Goal: Task Accomplishment & Management: Use online tool/utility

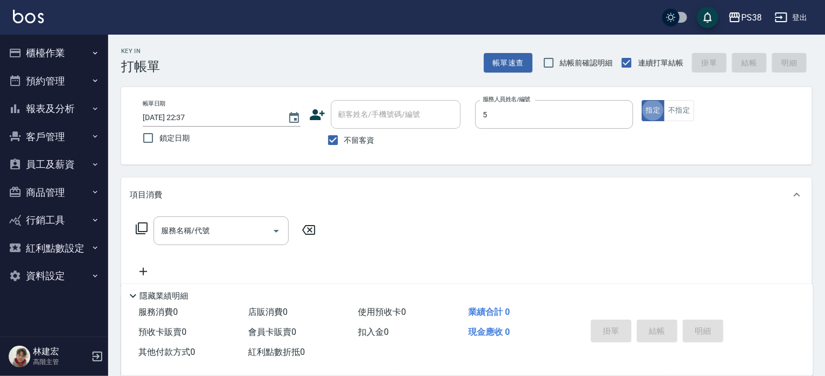
type input "cici-5"
type button "true"
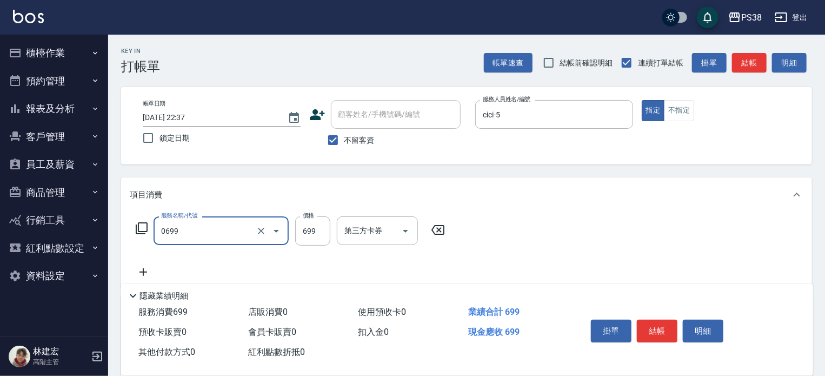
type input "spa699(0699)"
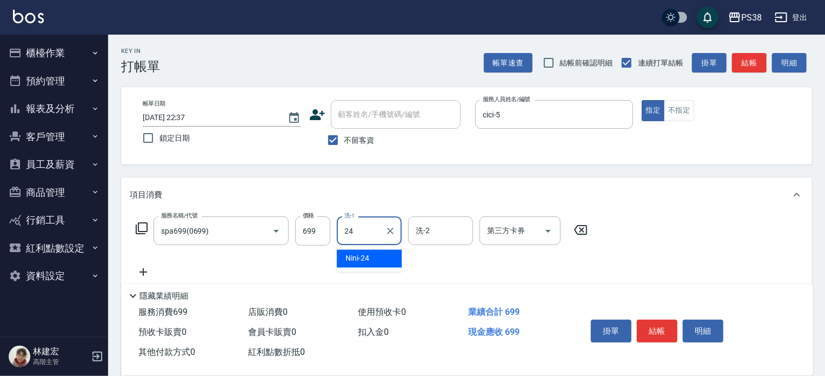
type input "Nini-24"
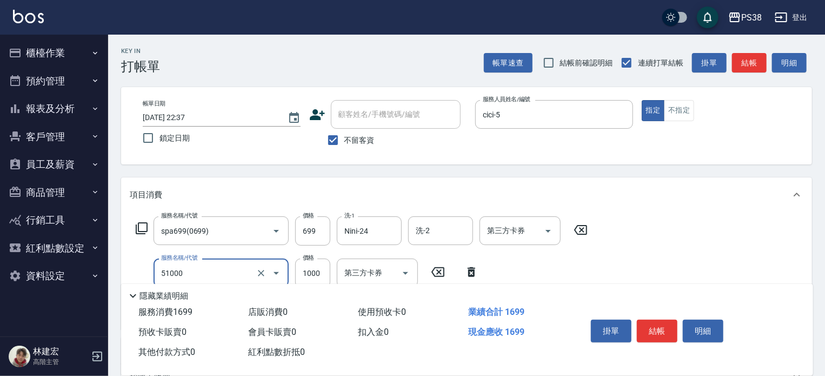
type input "染髮600以上(任意金額)(51000)"
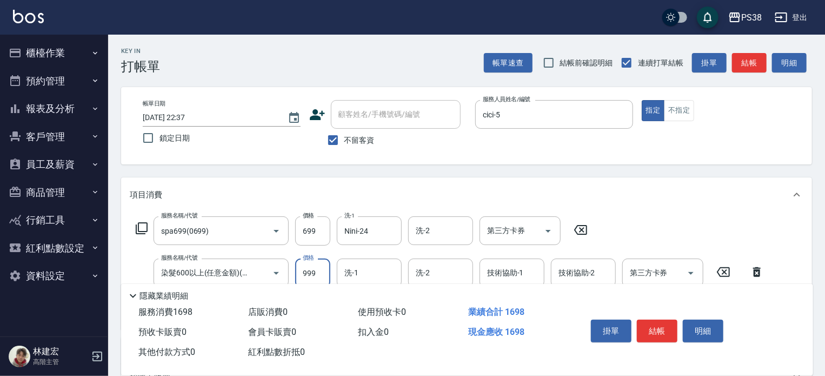
type input "999"
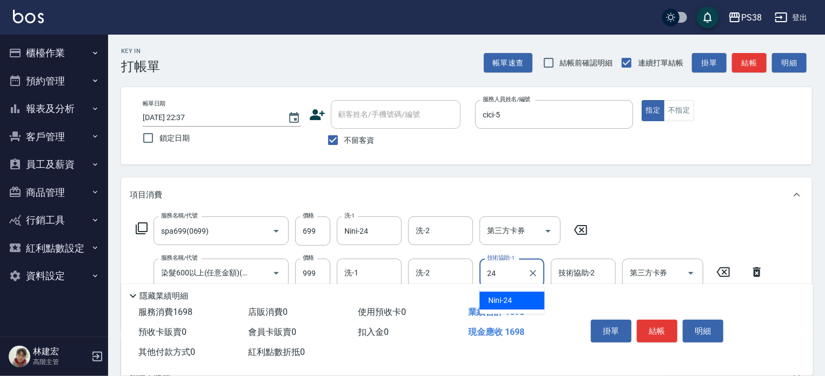
type input "Nini-24"
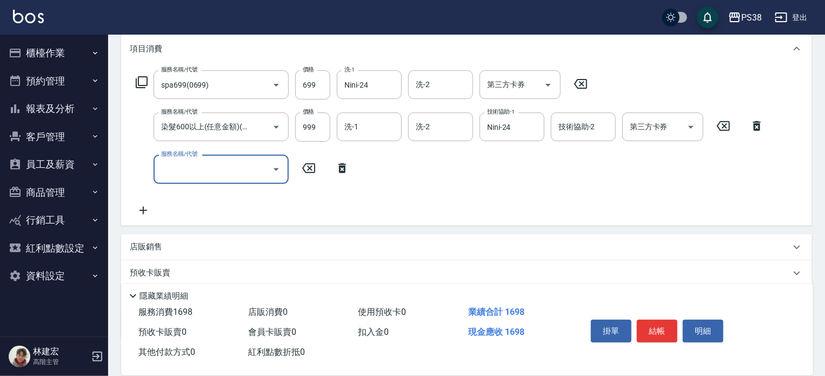
scroll to position [147, 0]
type input "酵素護髮(31000)"
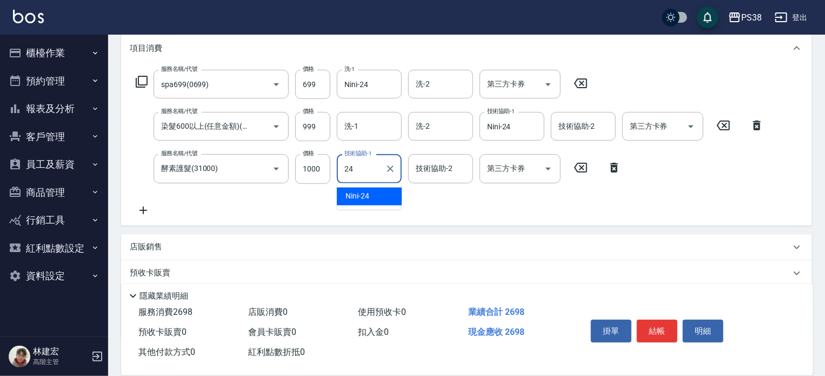
type input "Nini-24"
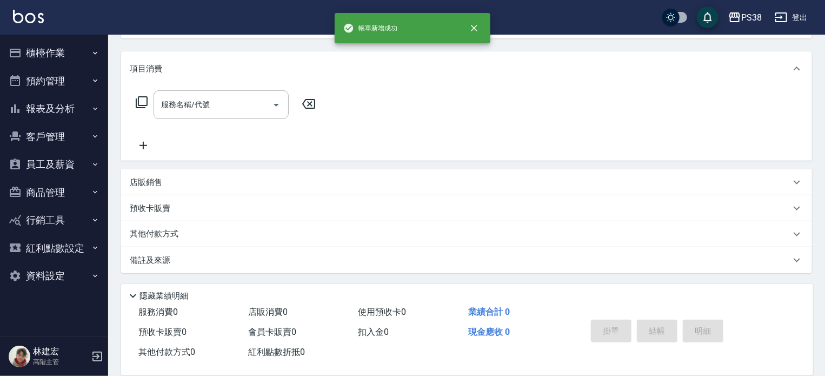
scroll to position [0, 0]
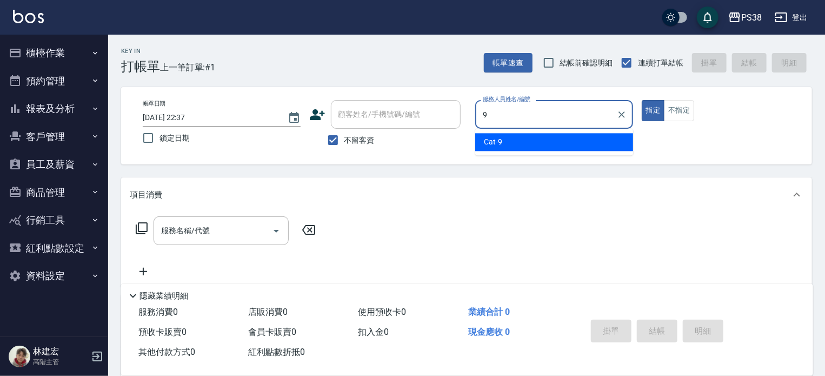
type input "Cat-9"
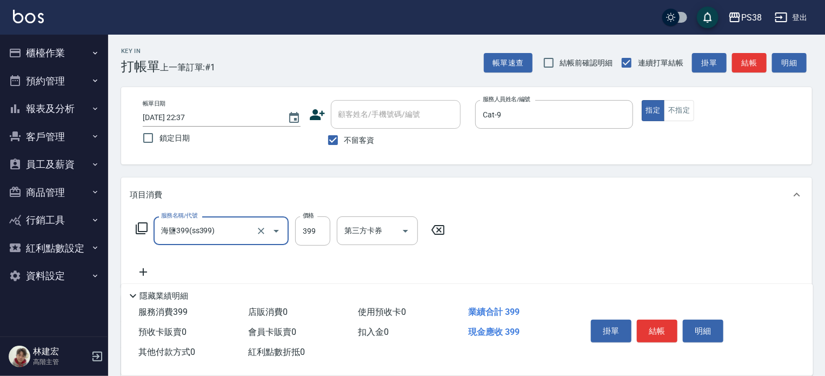
type input "海鹽399(ss399)"
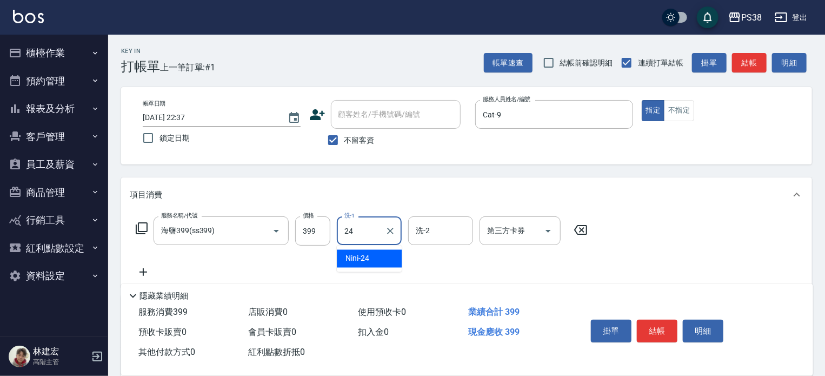
type input "Nini-24"
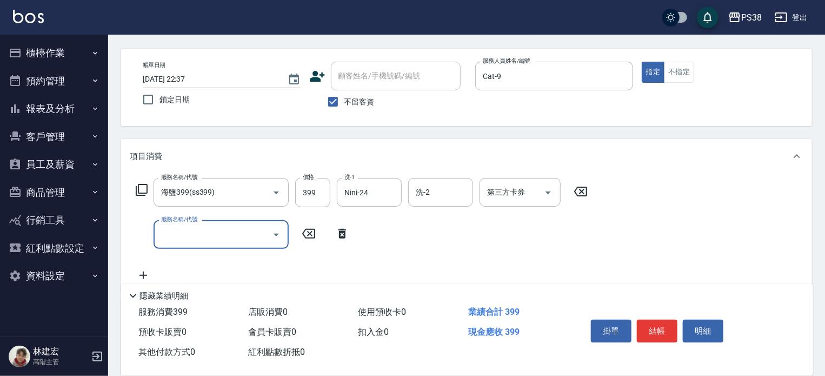
scroll to position [40, 0]
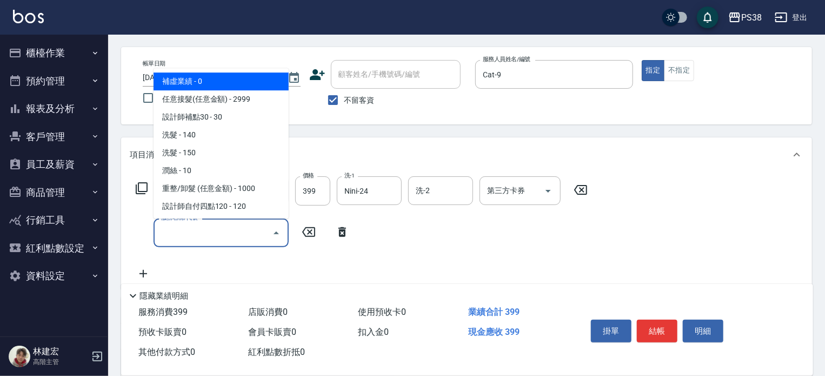
click at [211, 233] on input "服務名稱/代號" at bounding box center [212, 232] width 109 height 19
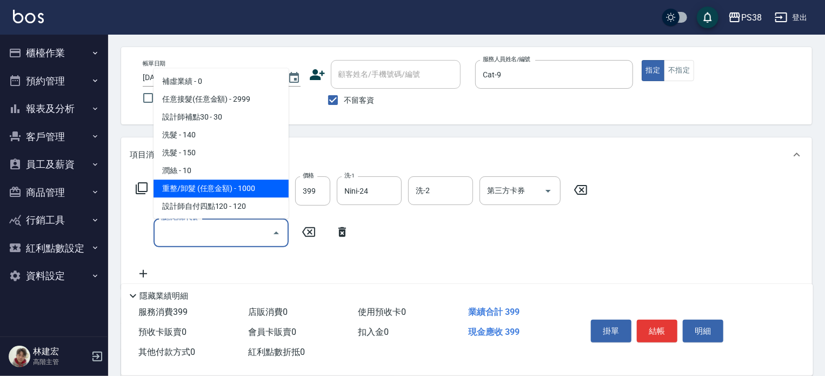
click at [211, 186] on span "重整/卸髮 (任意金額) - 1000" at bounding box center [221, 189] width 135 height 18
type input "重整/卸髮 (任意金額)(111)"
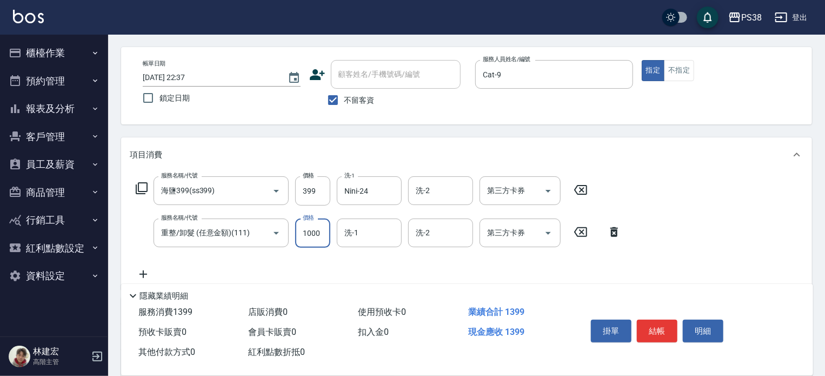
click at [319, 237] on input "1000" at bounding box center [312, 232] width 35 height 29
click at [355, 242] on div "洗-1" at bounding box center [369, 232] width 65 height 29
type input "3500"
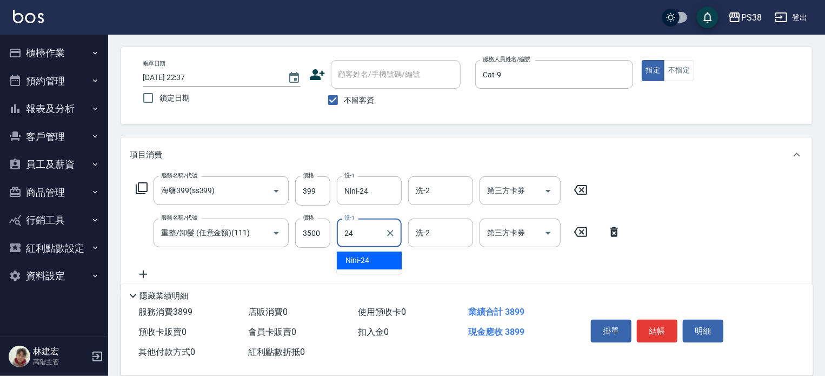
type input "Nini-24"
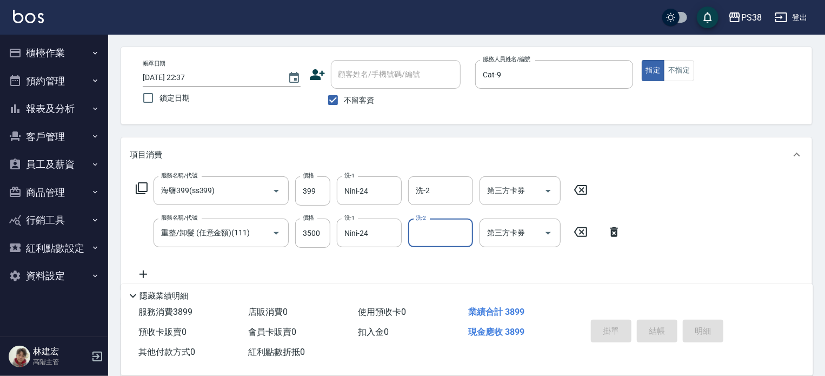
type input "[DATE] 22:40"
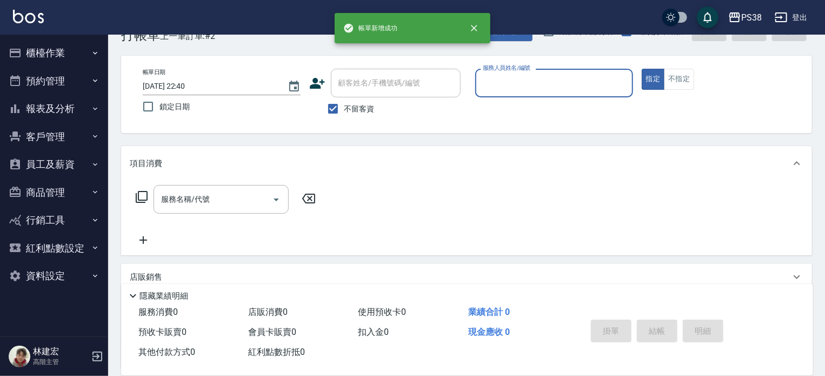
scroll to position [30, 0]
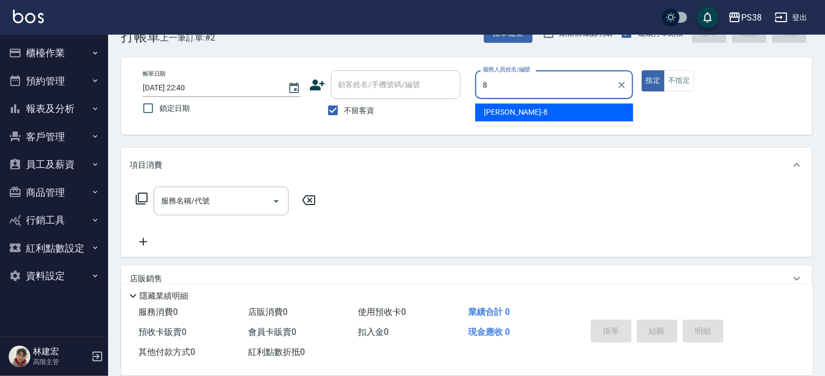
type input "mika-8"
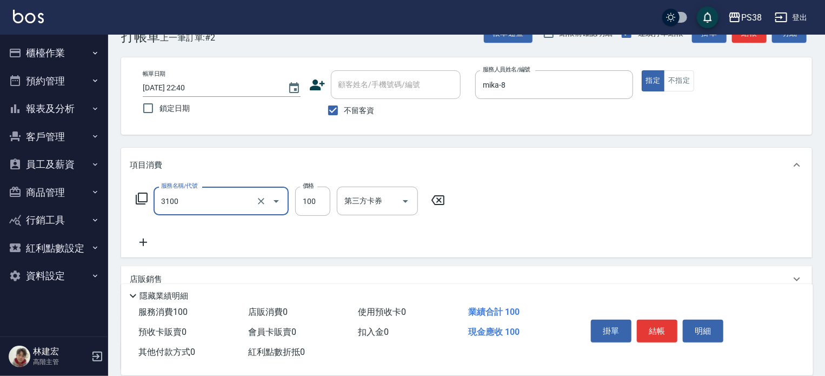
type input "頭皮水.順護(3100)"
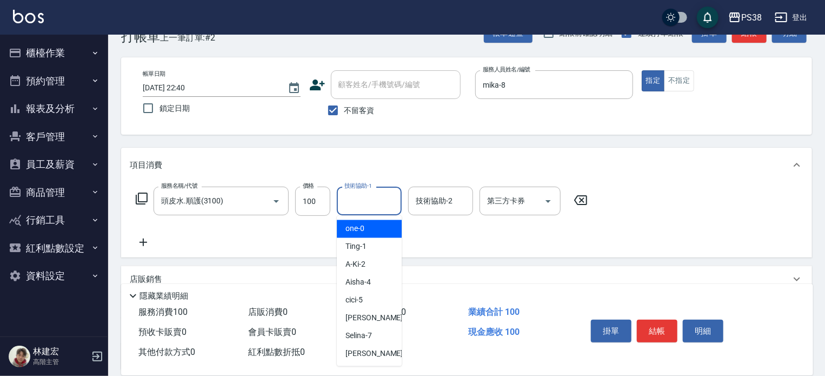
click at [359, 197] on input "技術協助-1" at bounding box center [369, 200] width 55 height 19
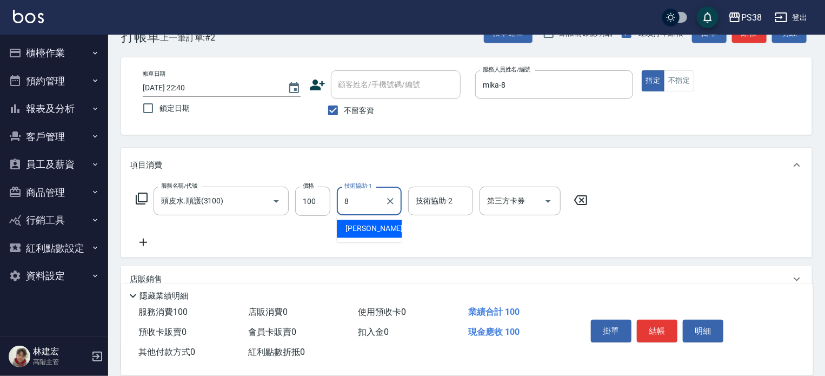
type input "mika-8"
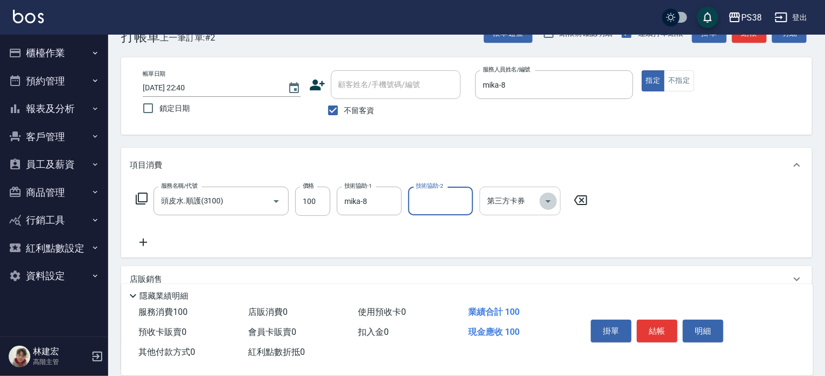
click at [547, 201] on icon "Open" at bounding box center [548, 201] width 13 height 13
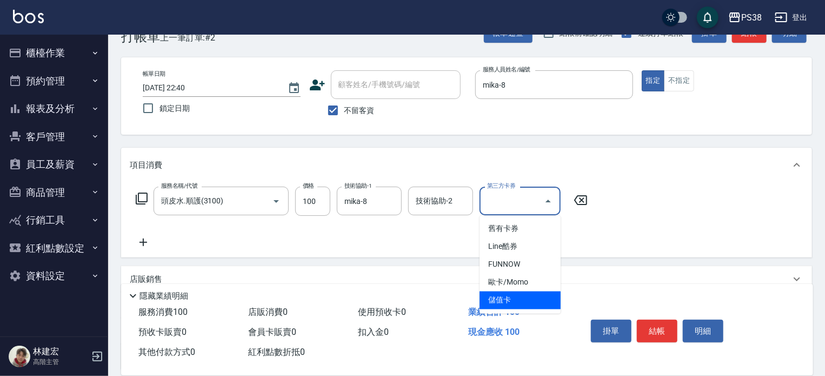
click at [522, 303] on span "儲值卡" at bounding box center [520, 300] width 81 height 18
type input "儲值卡"
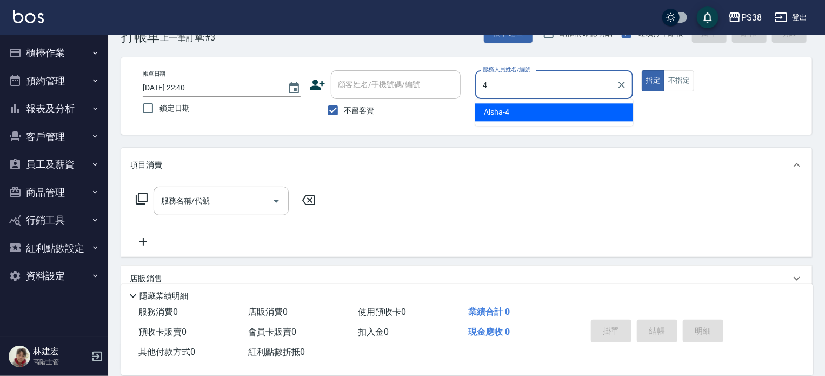
type input "Aisha-4"
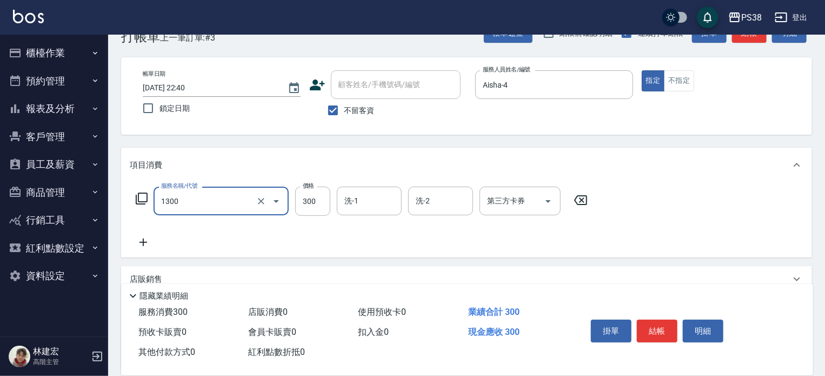
type input "精油洗潤300(1300)"
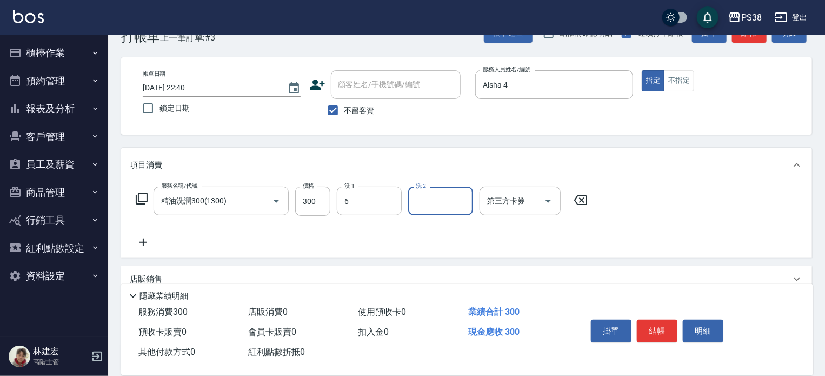
type input "[PERSON_NAME]-6"
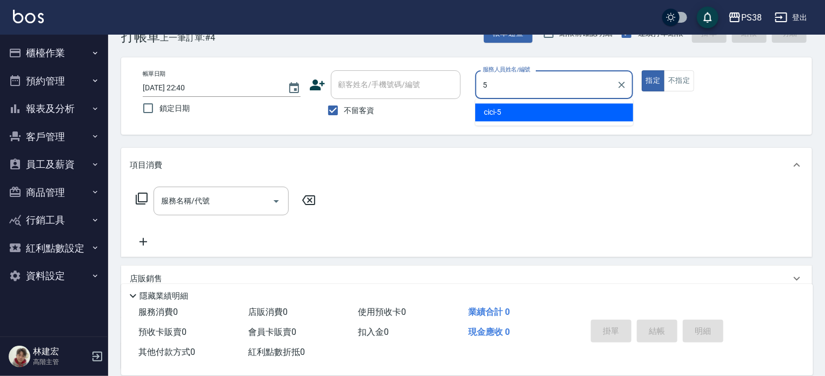
type input "cici-5"
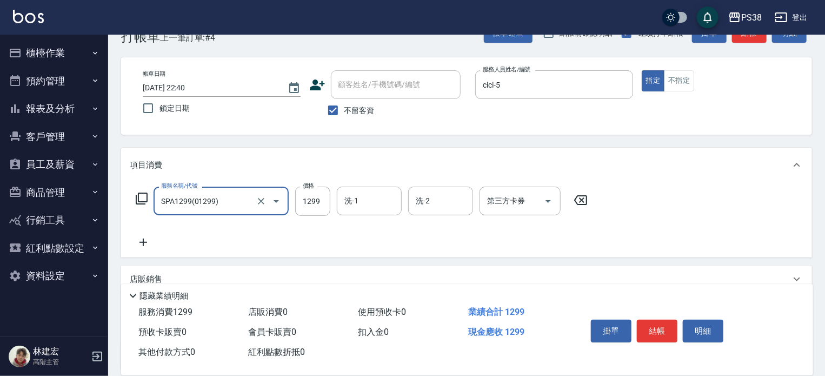
type input "SPA1299(01299)"
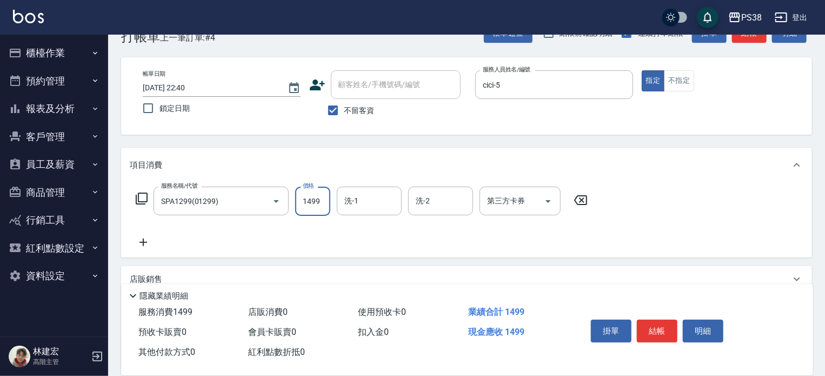
type input "1499"
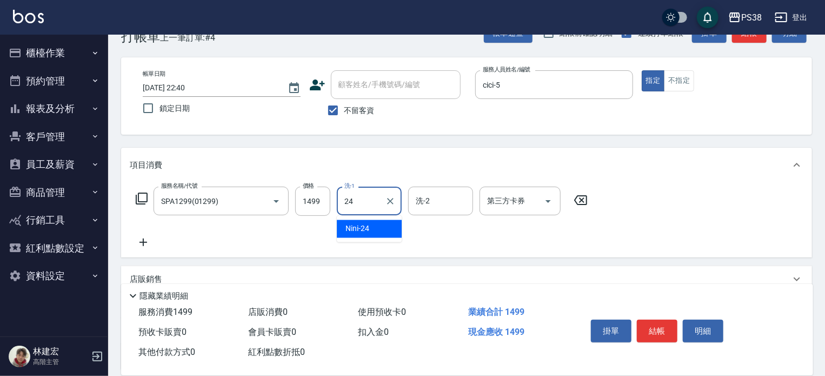
type input "Nini-24"
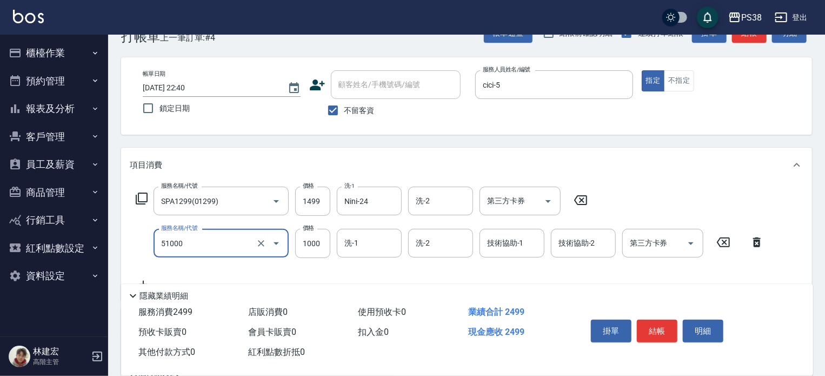
type input "染髮600以上(任意金額)(51000)"
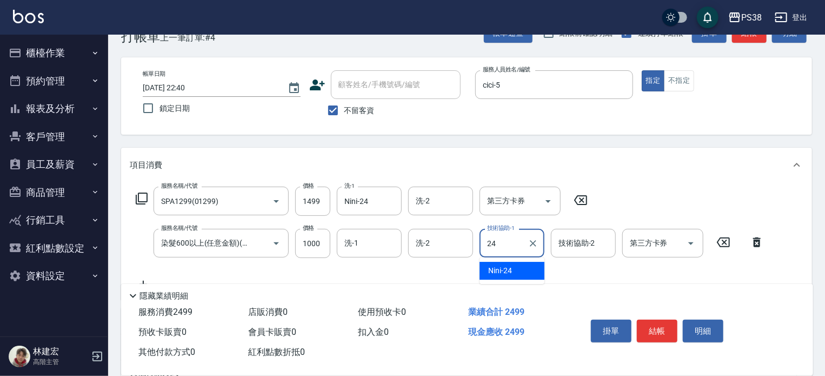
type input "Nini-24"
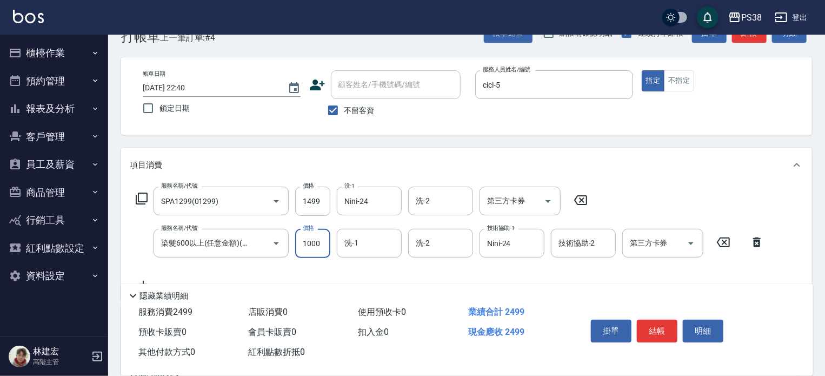
click at [320, 241] on input "1000" at bounding box center [312, 243] width 35 height 29
type input "999"
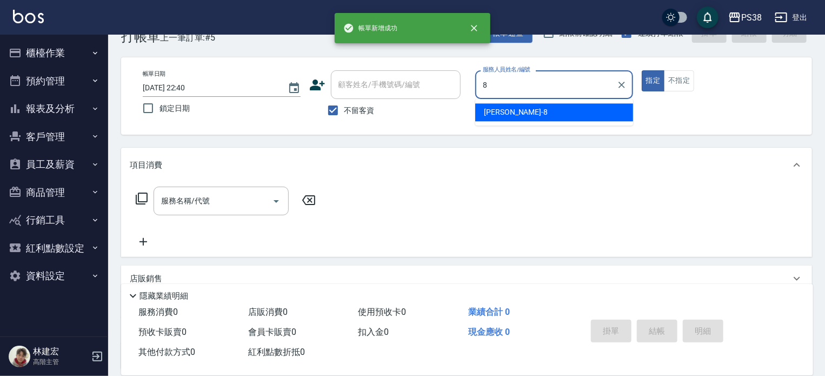
type input "mika-8"
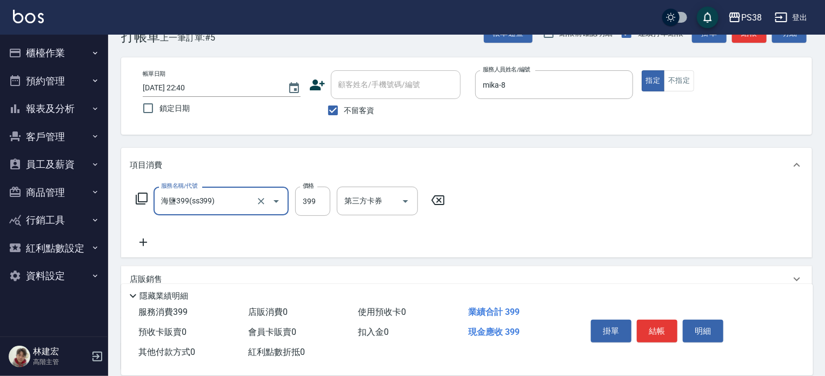
type input "海鹽399(ss399)"
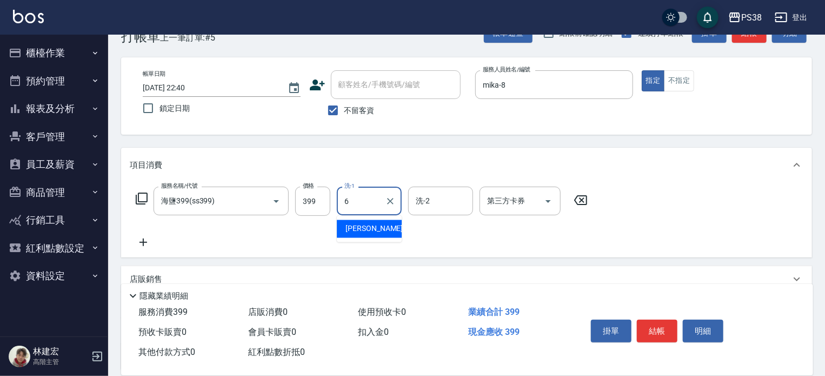
type input "[PERSON_NAME]-6"
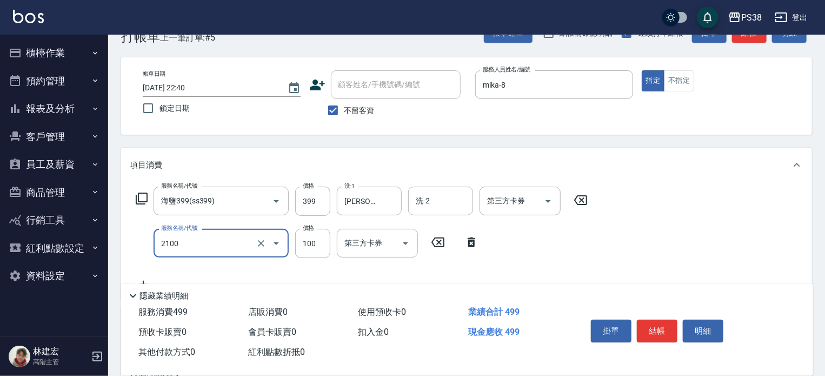
type input "剪髮與造型(任意金額)(2100)"
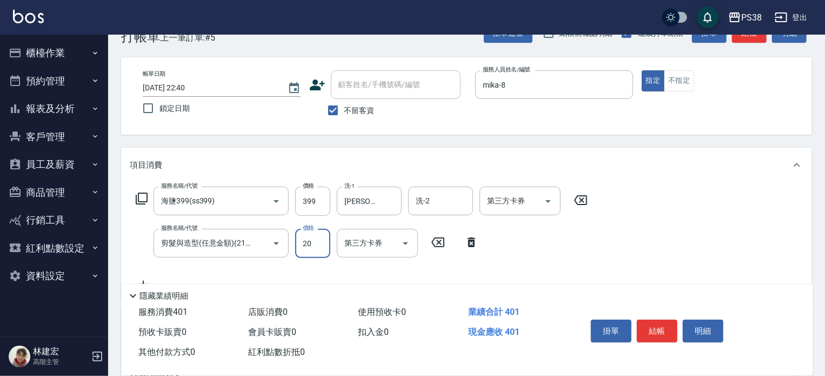
type input "200"
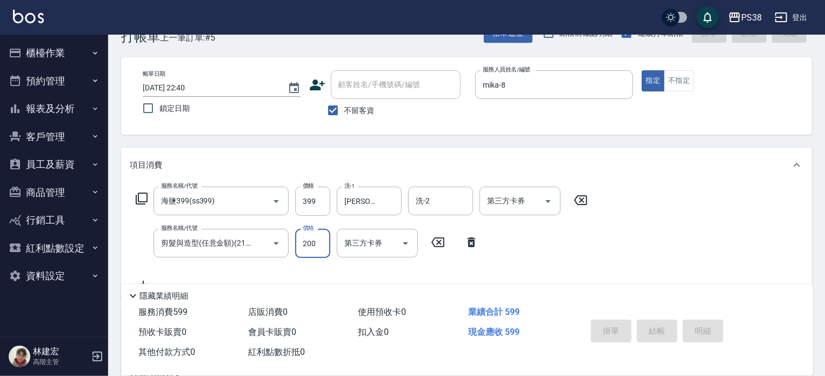
type input "[DATE] 22:41"
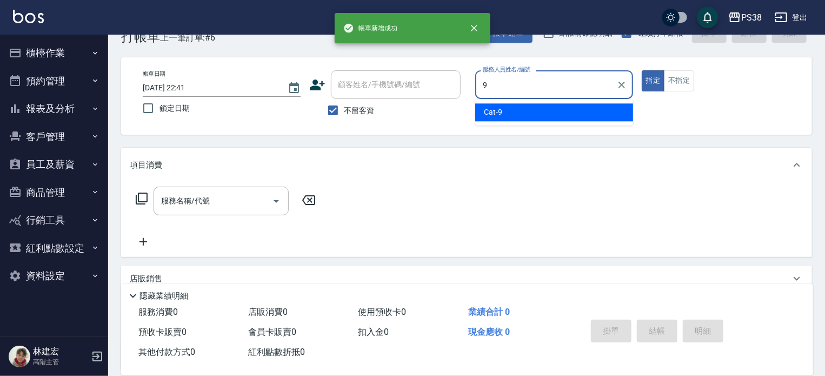
type input "Cat-9"
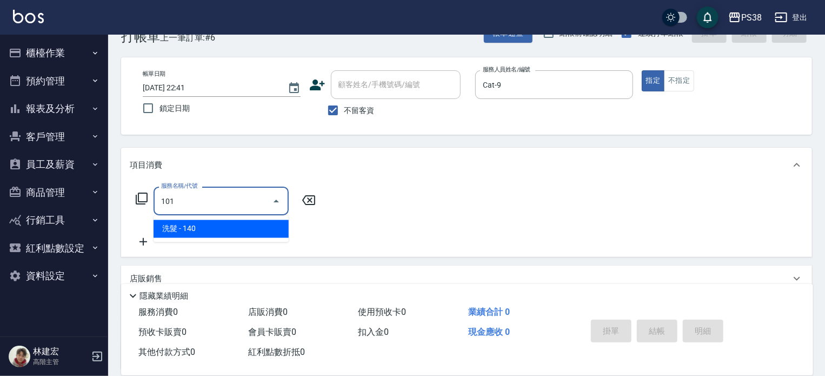
type input "洗髮(101)"
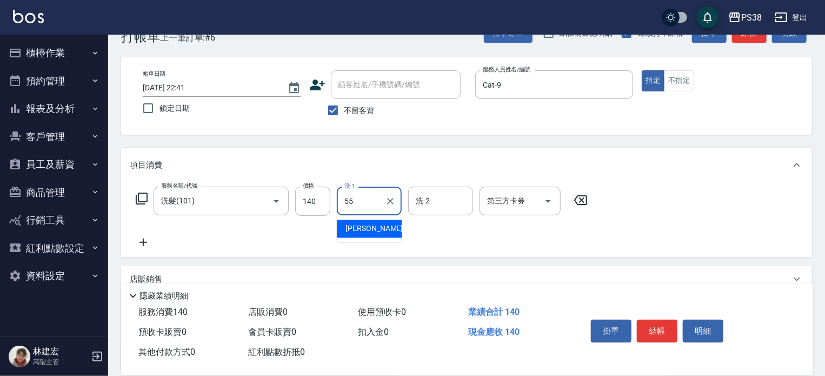
type input "[PERSON_NAME]-55"
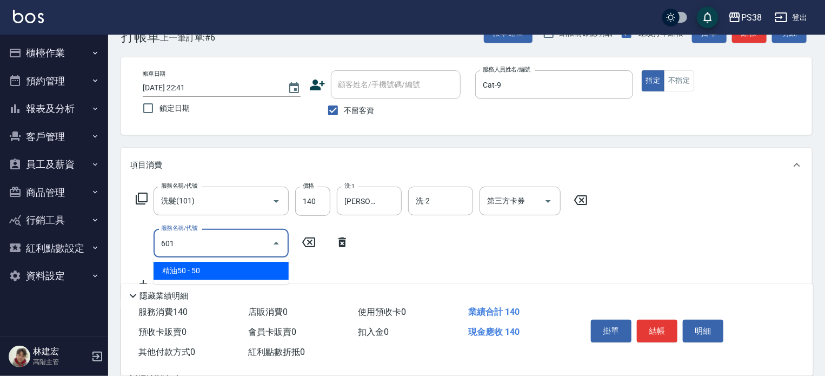
type input "精油50(601)"
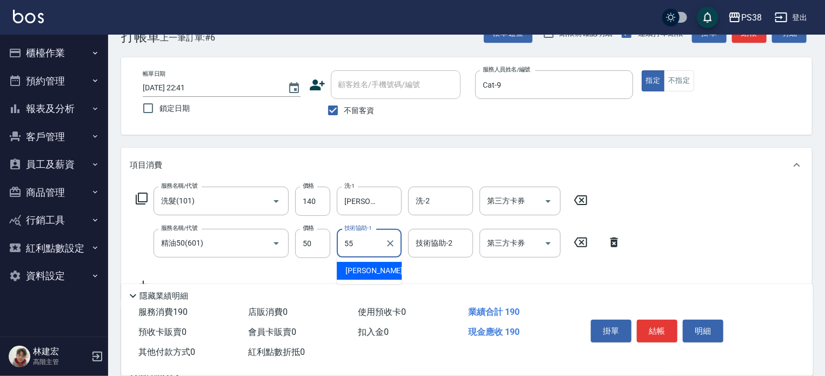
type input "[PERSON_NAME]-55"
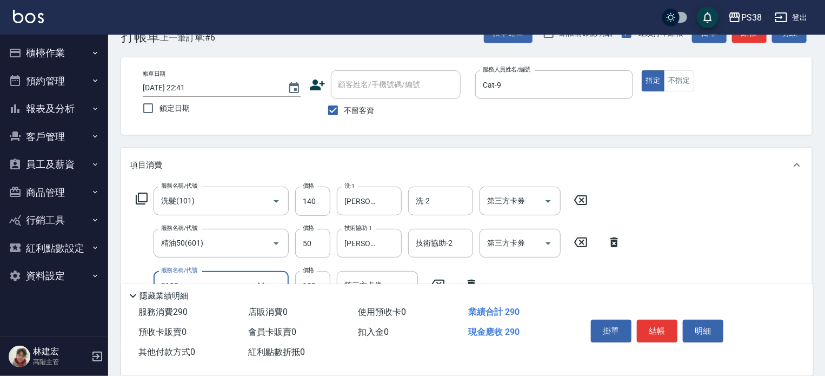
type input "剪髮與造型(任意金額)(2100)"
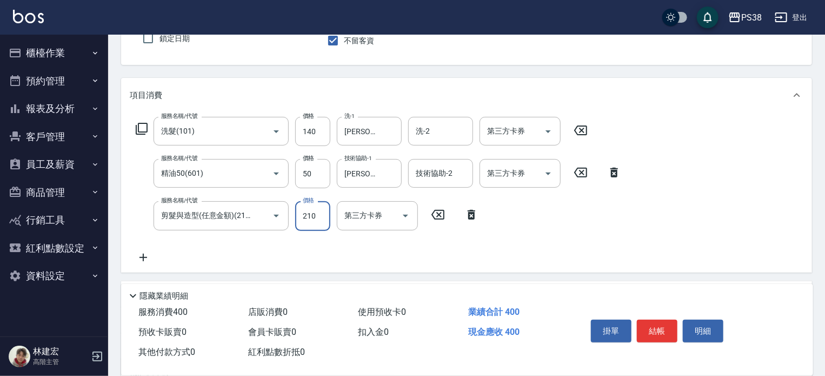
scroll to position [101, 0]
type input "310"
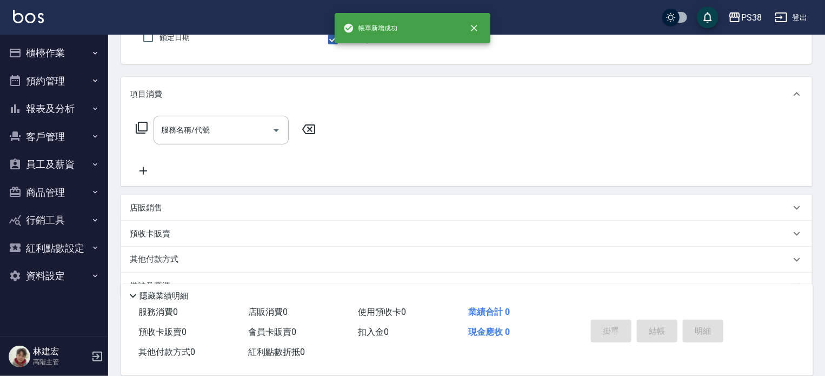
scroll to position [0, 0]
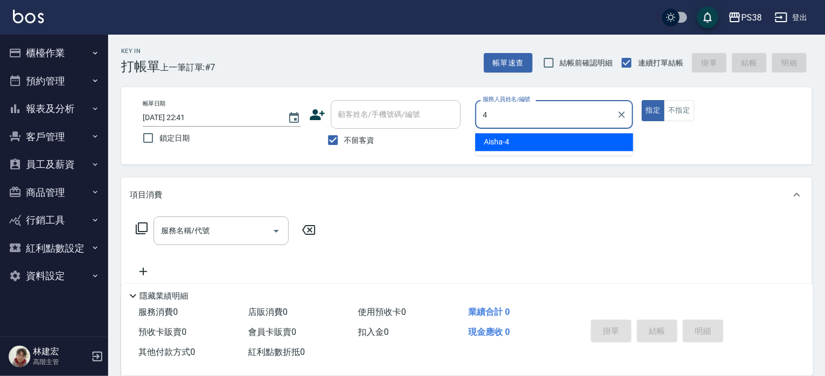
type input "Aisha-4"
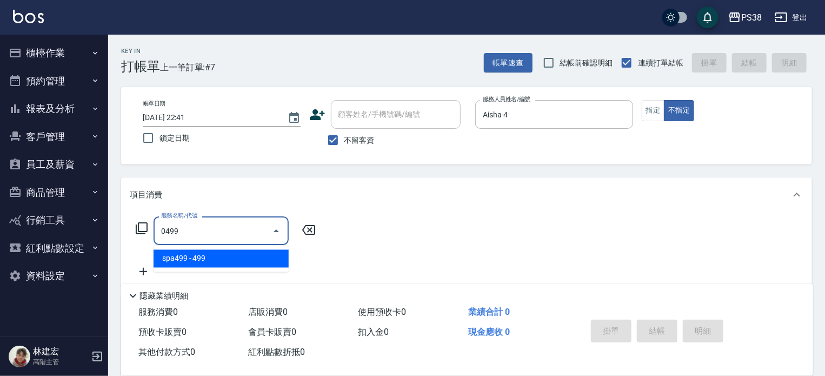
type input "spa499(0499)"
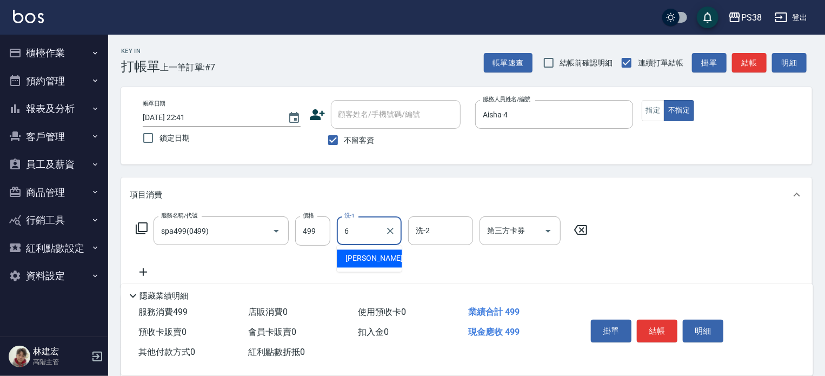
type input "[PERSON_NAME]-6"
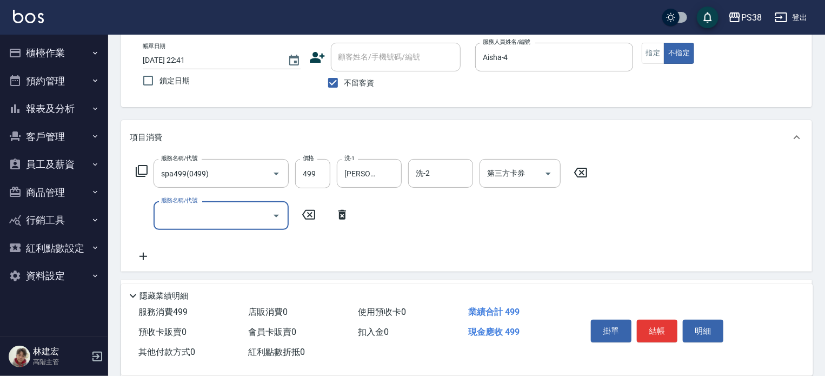
scroll to position [61, 0]
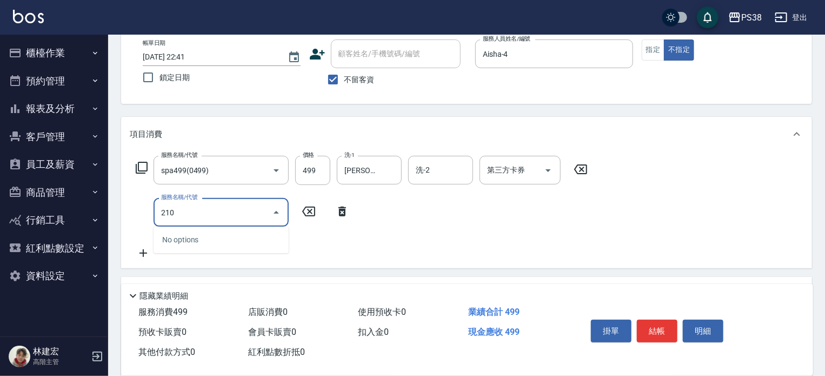
type input "2100"
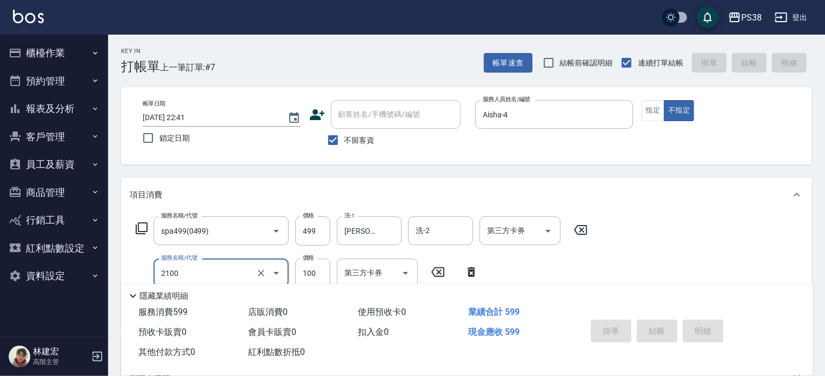
type input "[DATE] 22:42"
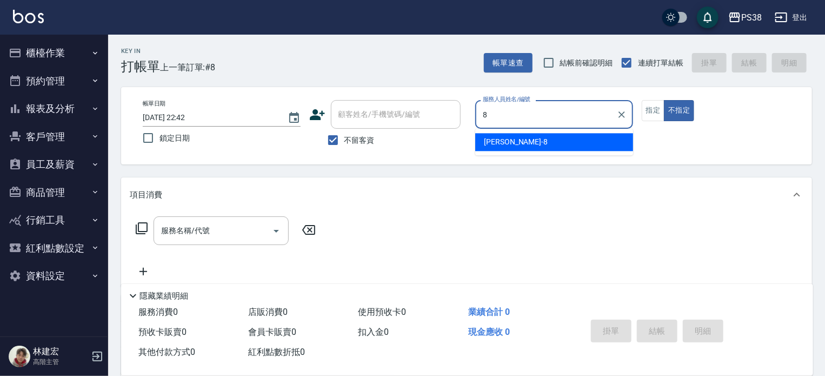
type input "mika-8"
type button "false"
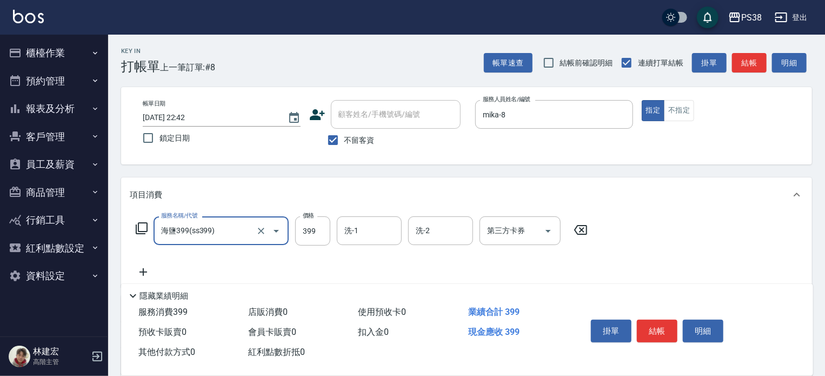
type input "海鹽399(ss399)"
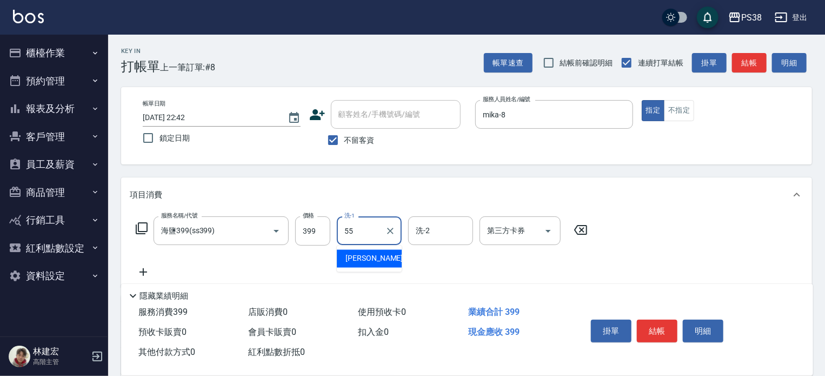
type input "[PERSON_NAME]-55"
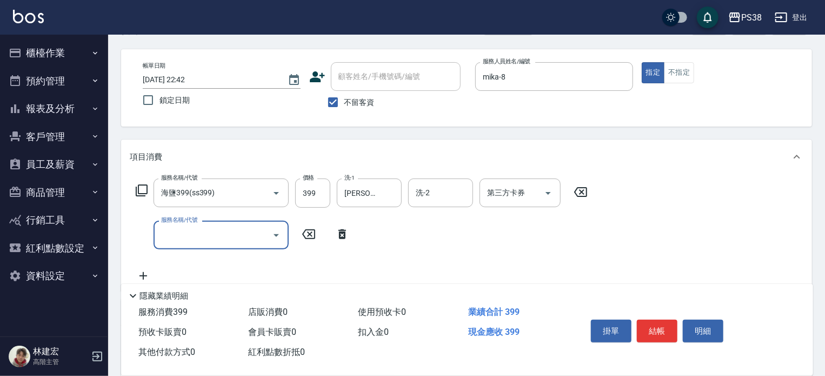
scroll to position [38, 0]
type input "油刮痧(6250)"
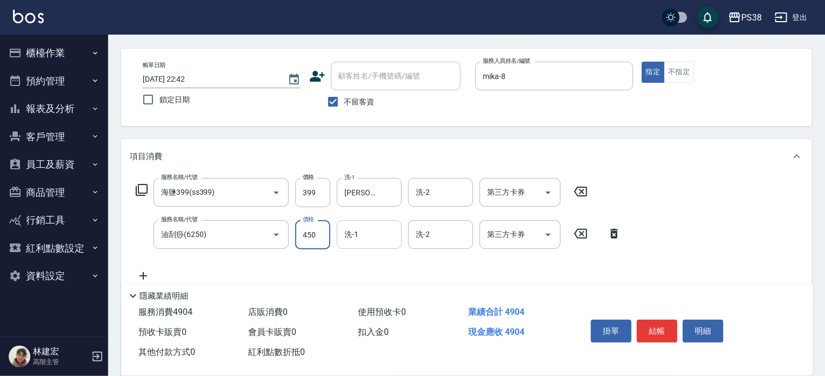
scroll to position [0, 0]
type input "450"
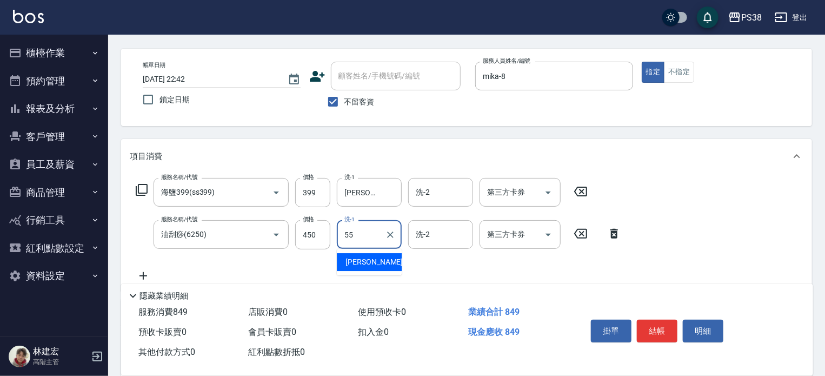
type input "[PERSON_NAME]-55"
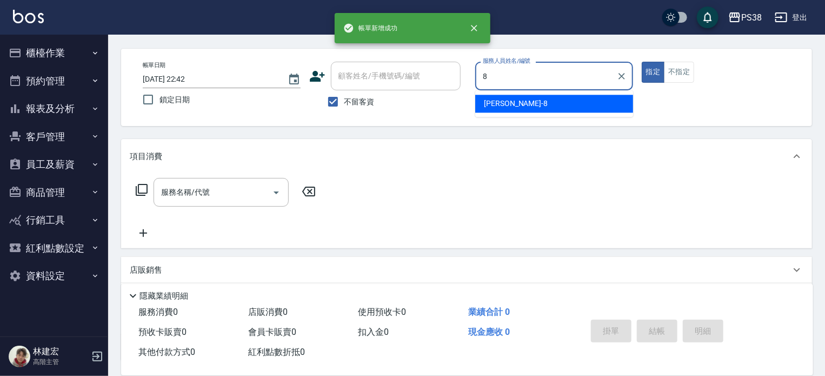
type input "mika-8"
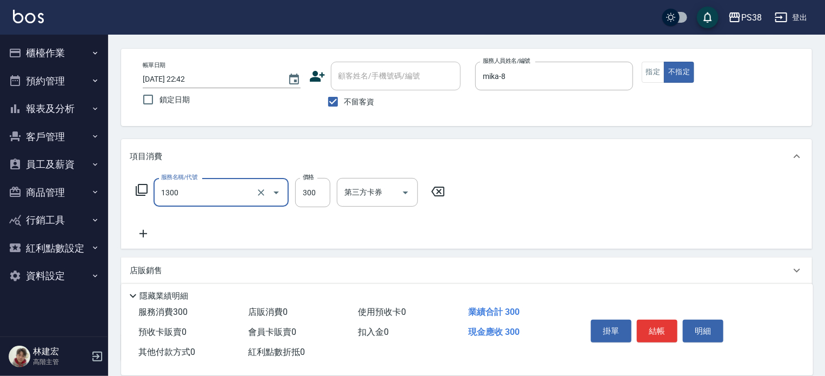
type input "精油洗潤300(1300)"
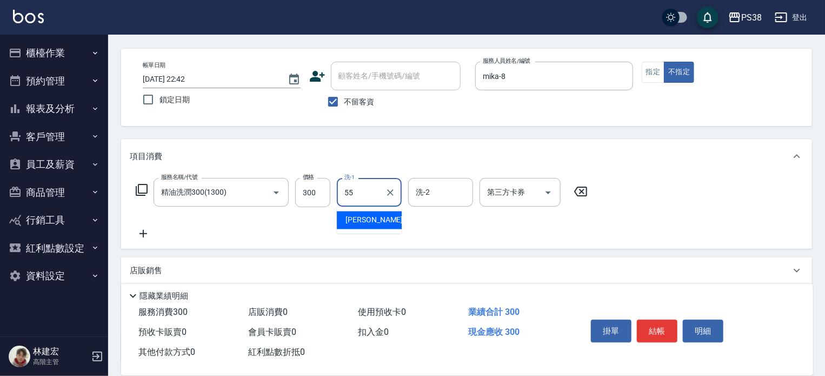
type input "[PERSON_NAME]-55"
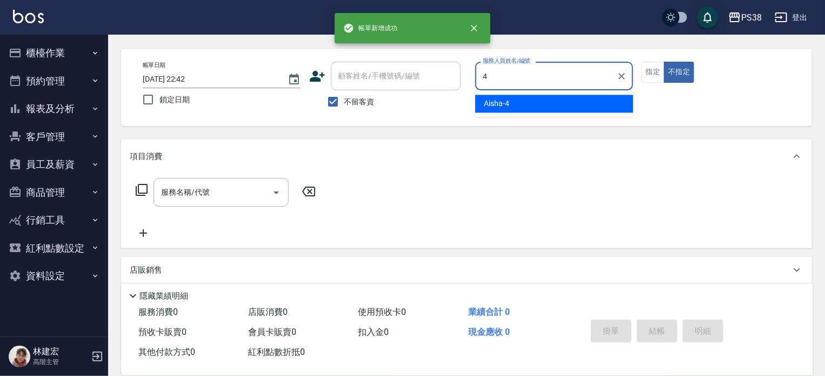
type input "Aisha-4"
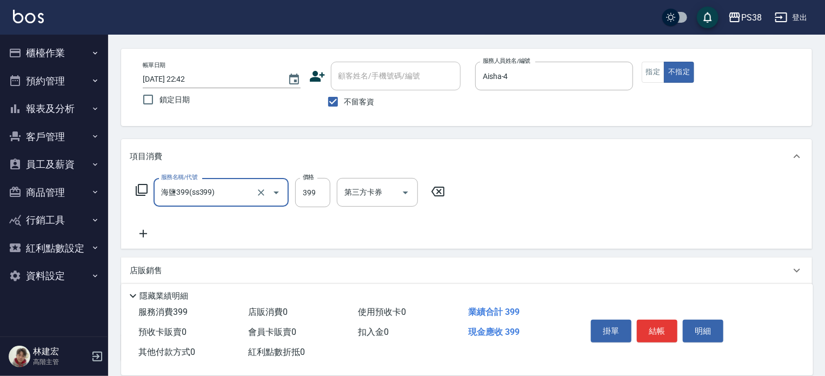
type input "海鹽399(ss399)"
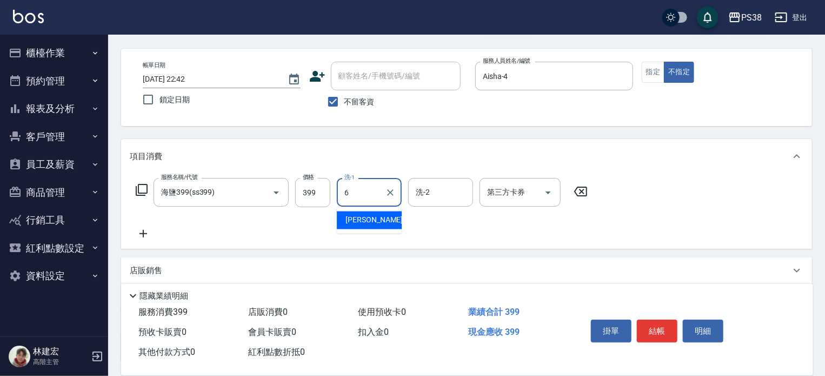
type input "[PERSON_NAME]-6"
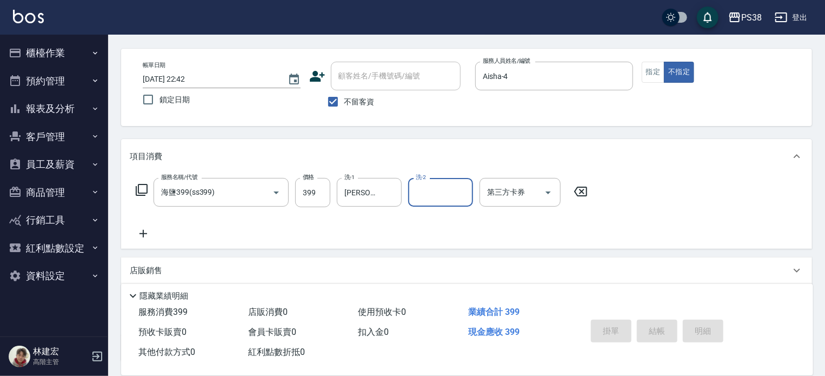
type input "[DATE] 22:43"
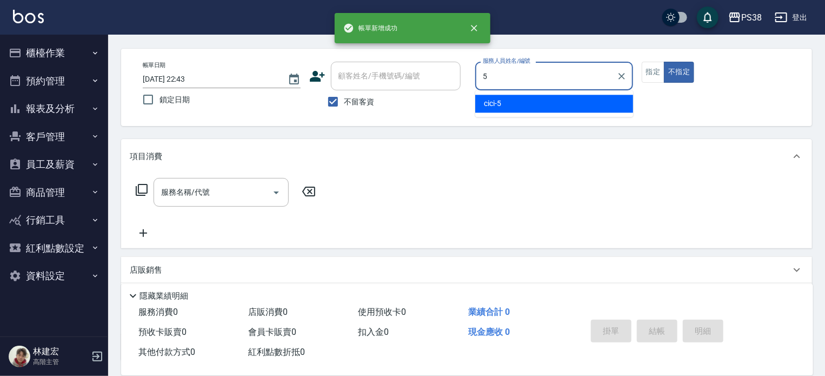
type input "cici-5"
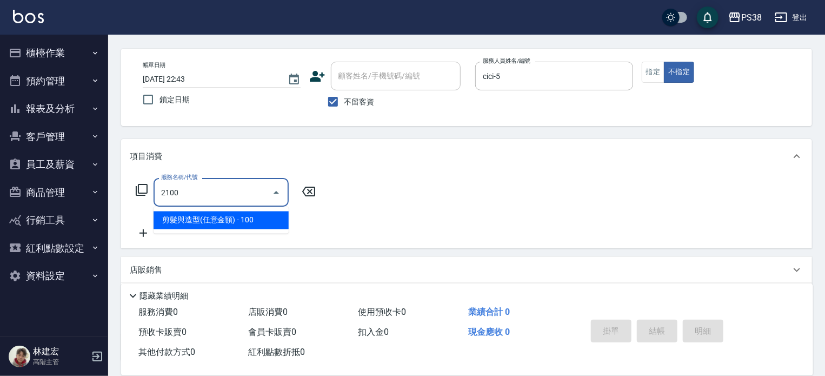
type input "剪髮與造型(任意金額)(2100)"
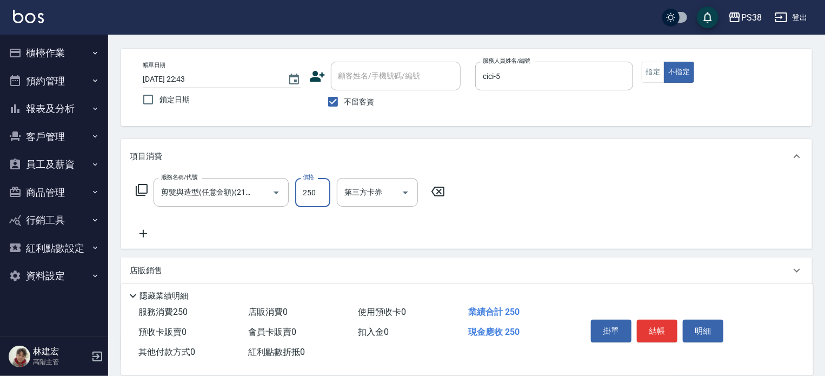
type input "250"
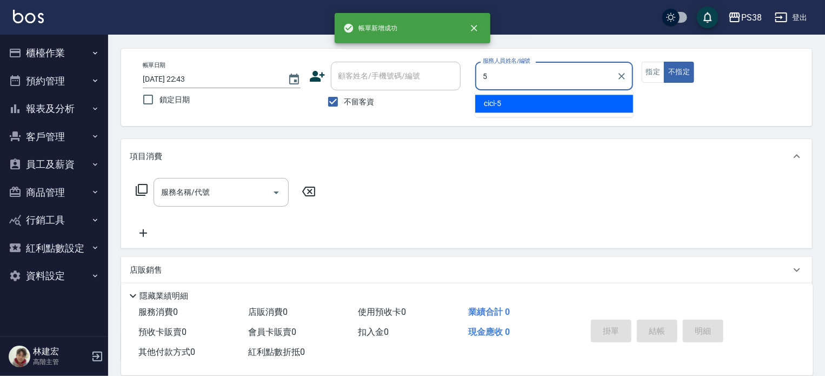
type input "cici-5"
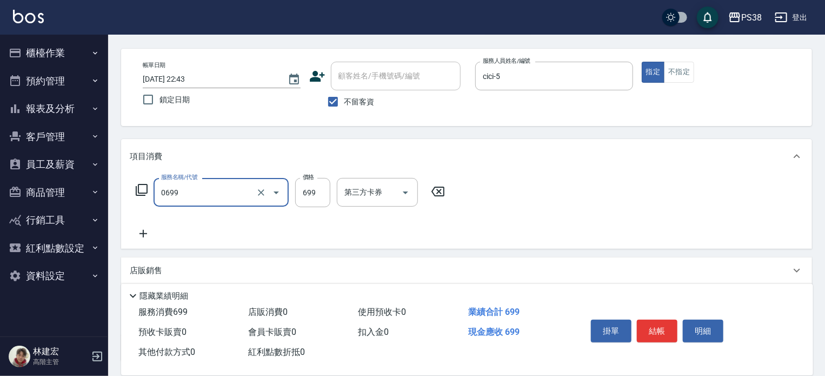
type input "spa699(0699)"
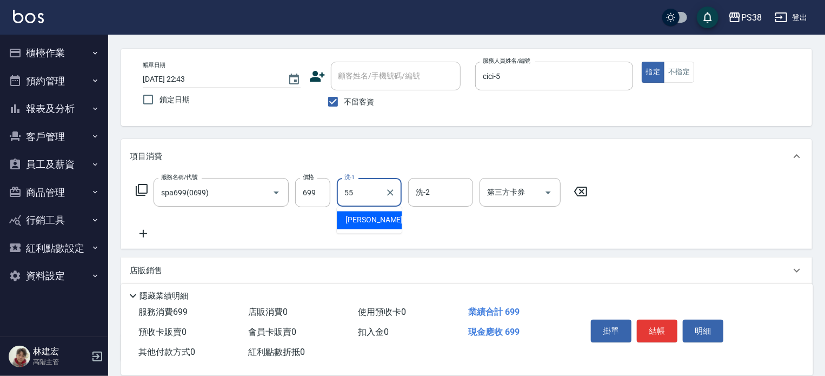
type input "[PERSON_NAME]-55"
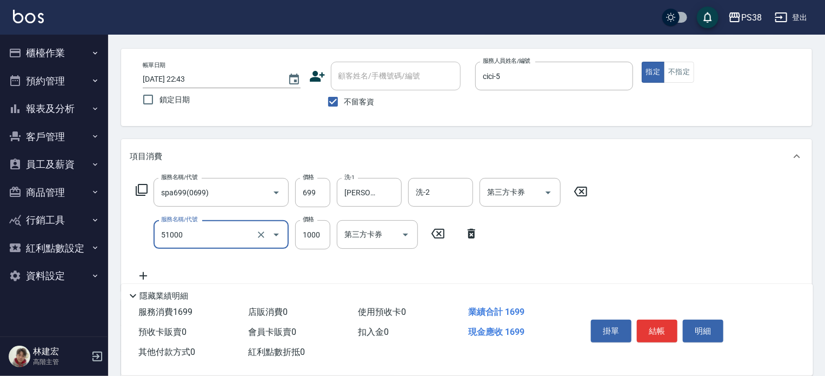
type input "染髮600以上(任意金額)(51000)"
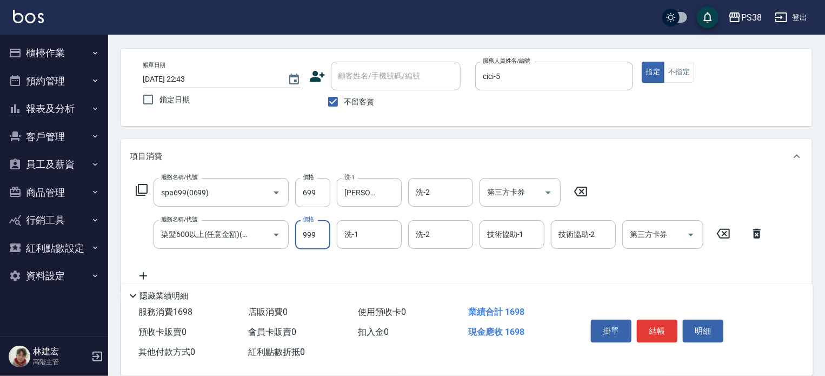
type input "999"
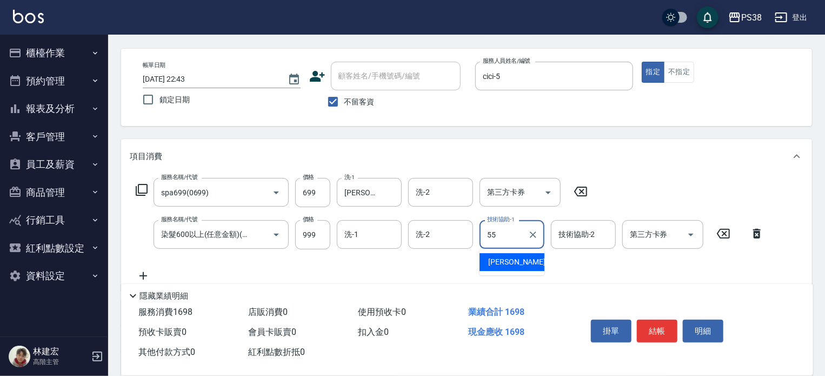
type input "[PERSON_NAME]-55"
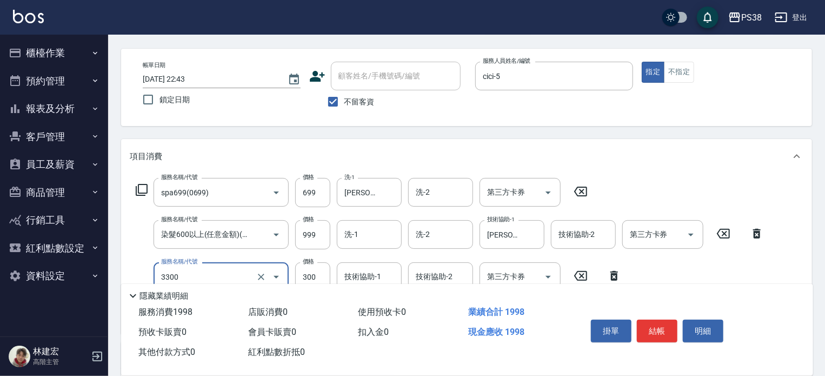
type input "胺基酸護髮(3300)"
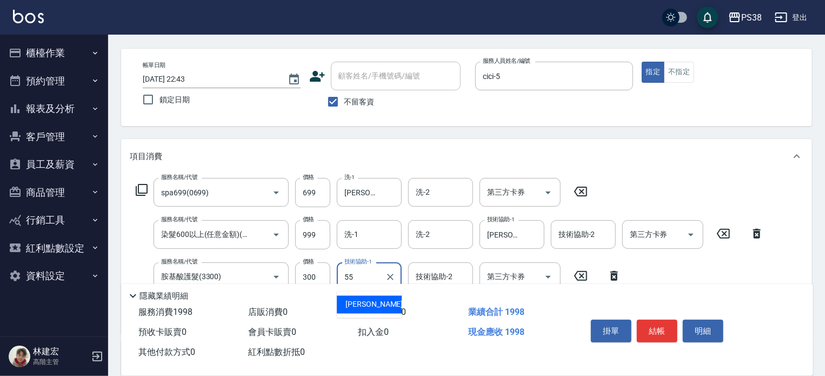
type input "[PERSON_NAME]-55"
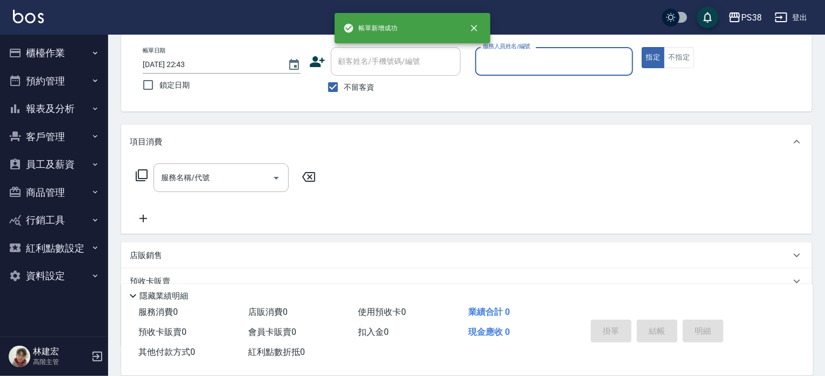
scroll to position [54, 0]
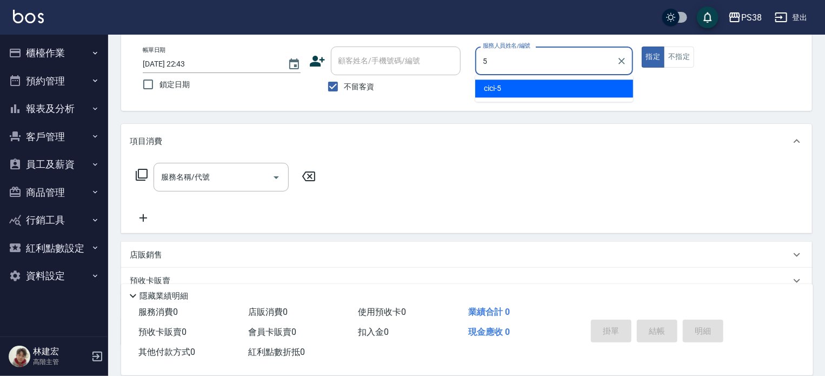
type input "cici-5"
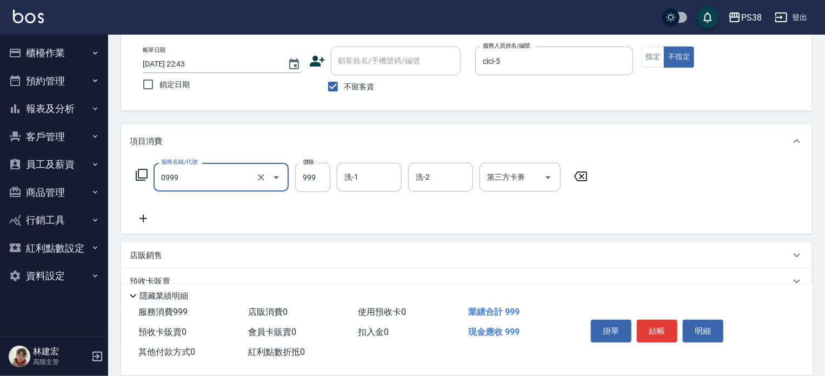
type input "spa999(0999)"
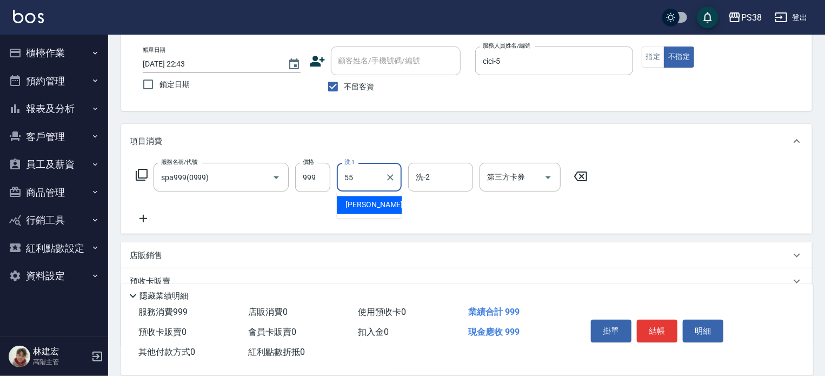
type input "[PERSON_NAME]-55"
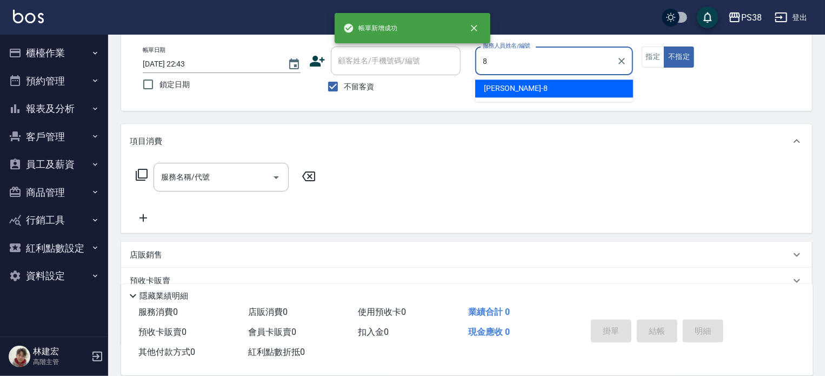
type input "mika-8"
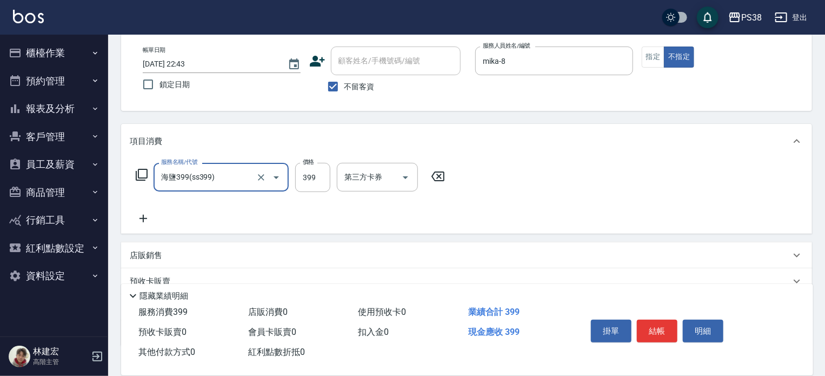
type input "海鹽399(ss399)"
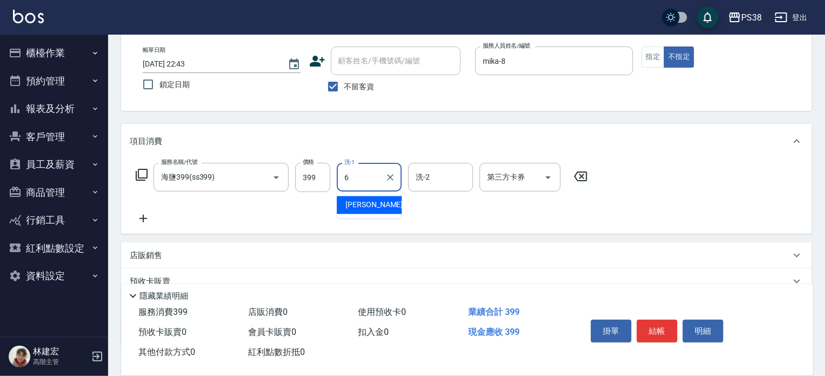
type input "[PERSON_NAME]-6"
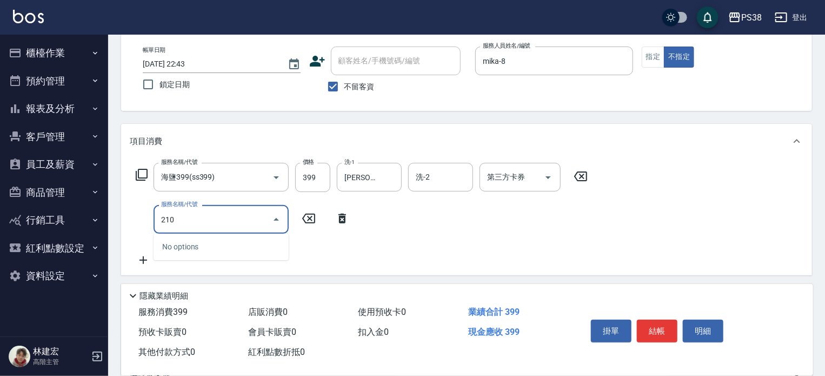
type input "2100"
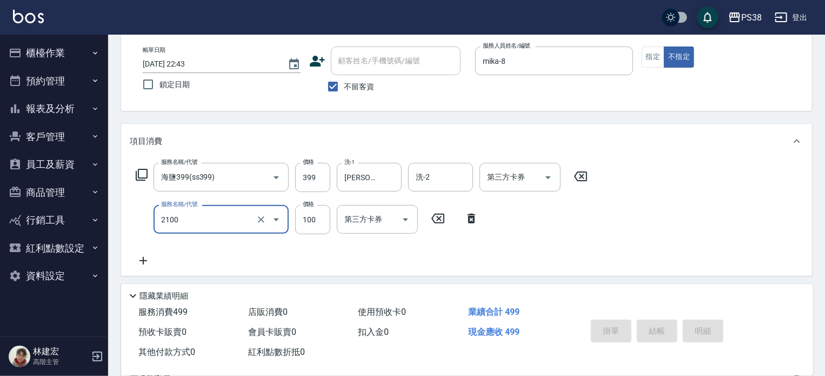
type input "[DATE] 22:44"
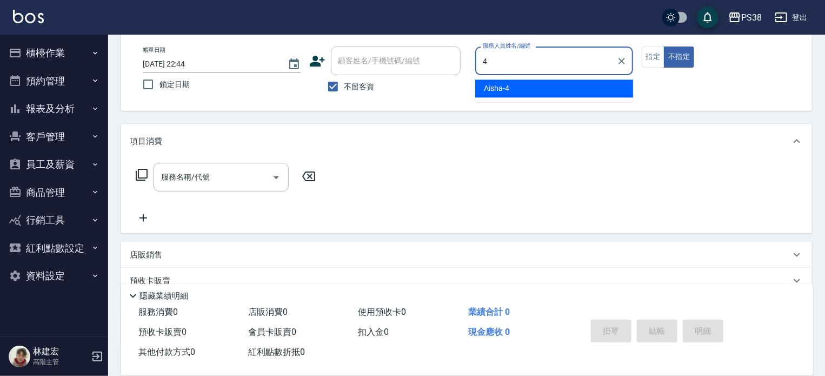
type input "Aisha-4"
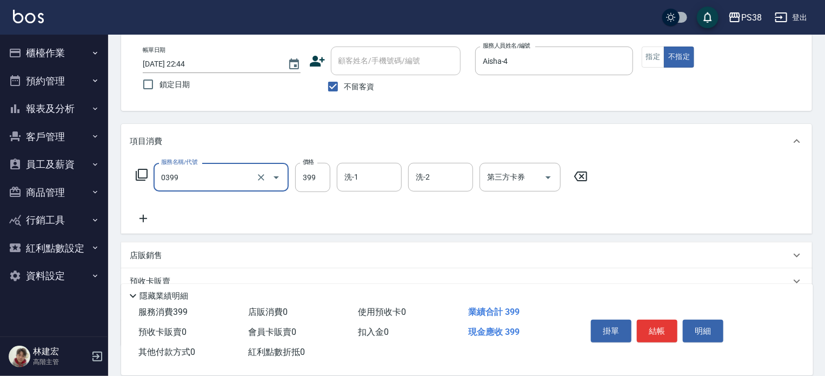
type input "spa399(0399)"
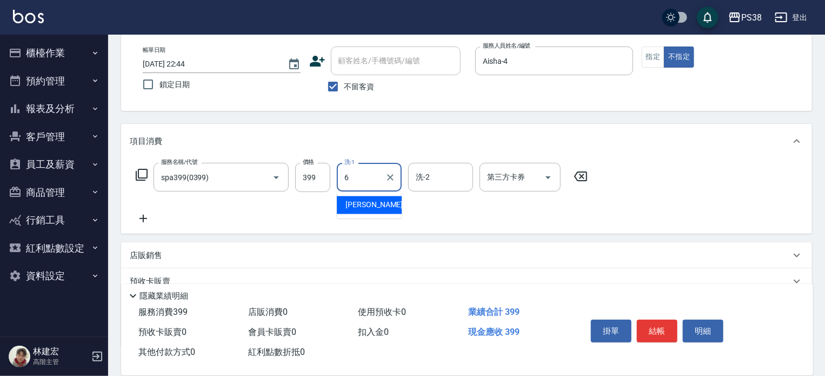
type input "[PERSON_NAME]-6"
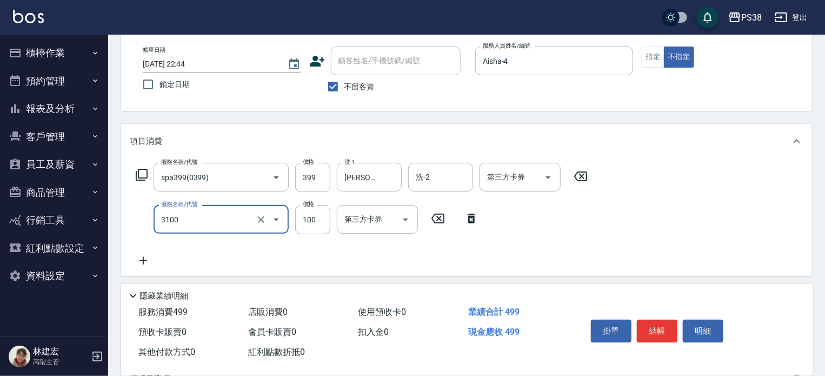
type input "頭皮水.順護(3100)"
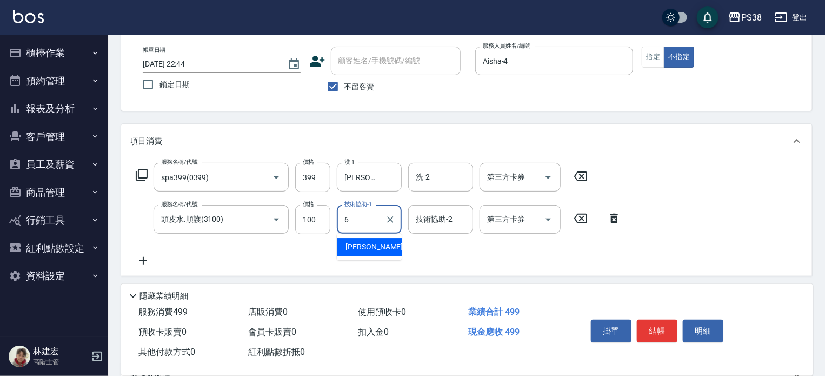
type input "[PERSON_NAME]-6"
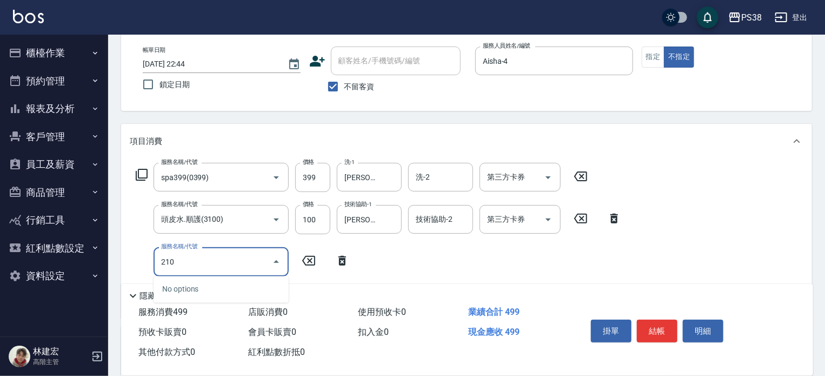
type input "2100"
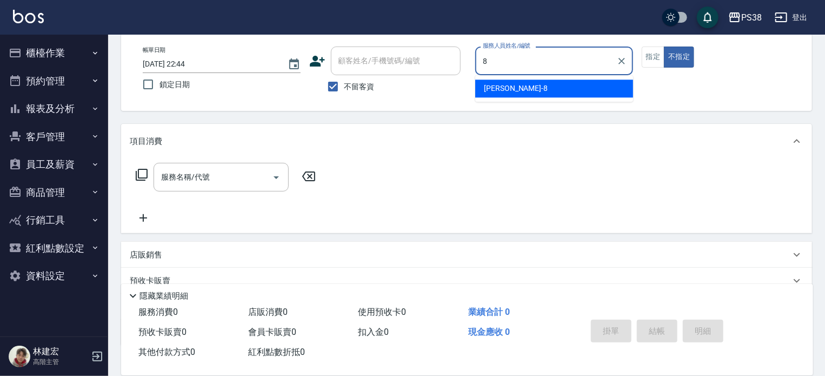
type input "mika-8"
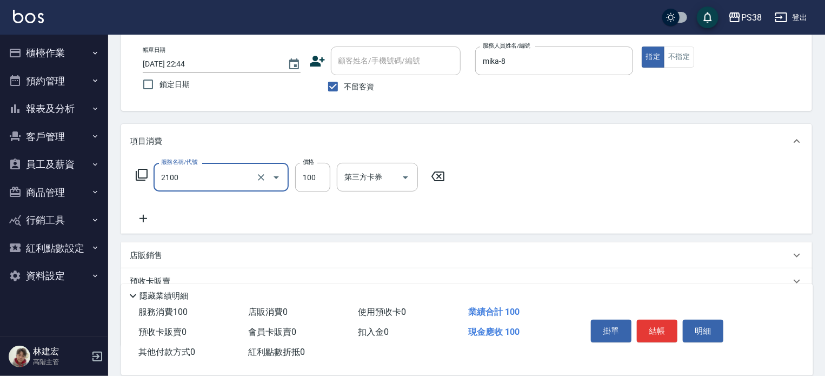
type input "剪髮與造型(任意金額)(2100)"
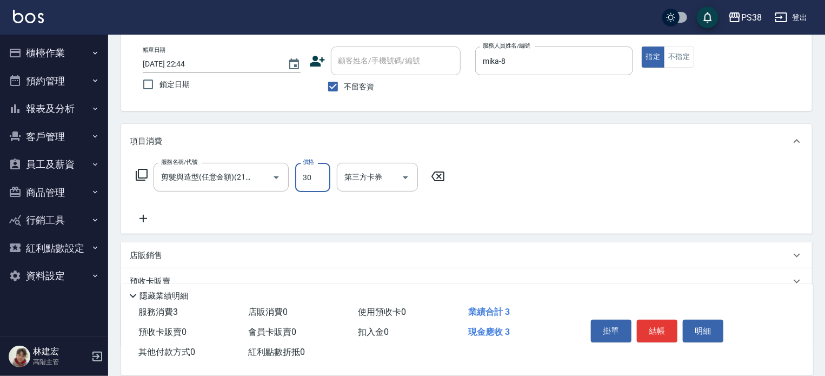
type input "300"
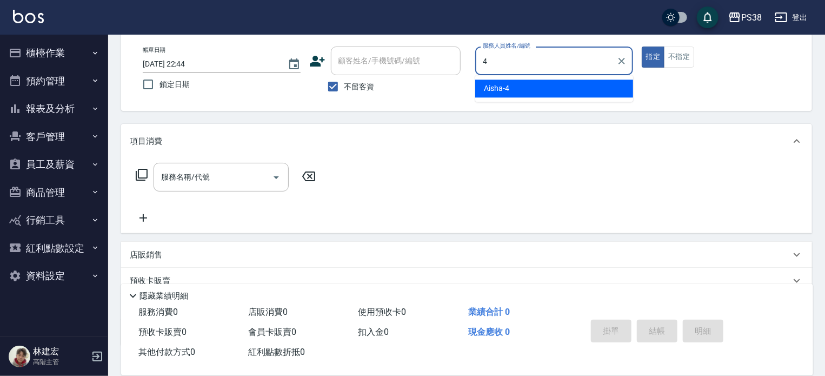
type input "Aisha-4"
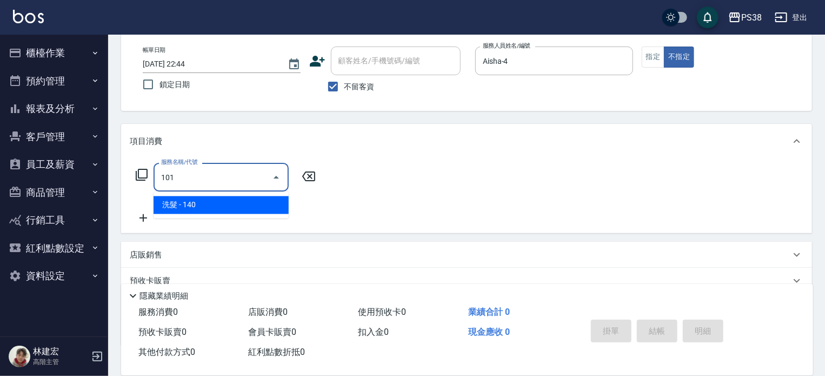
type input "洗髮(101)"
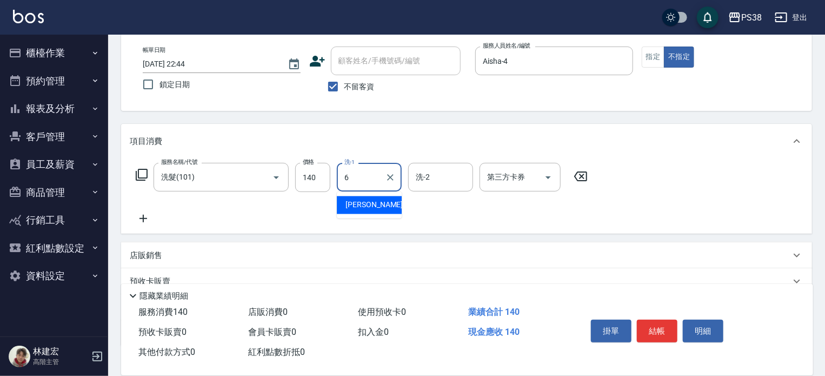
type input "[PERSON_NAME]-6"
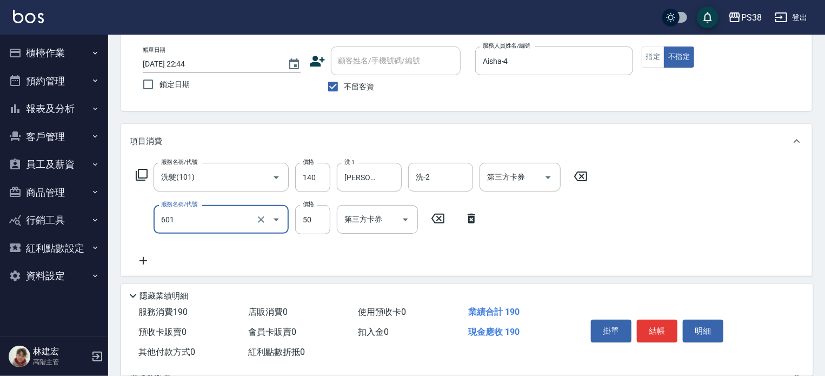
type input "精油50(601)"
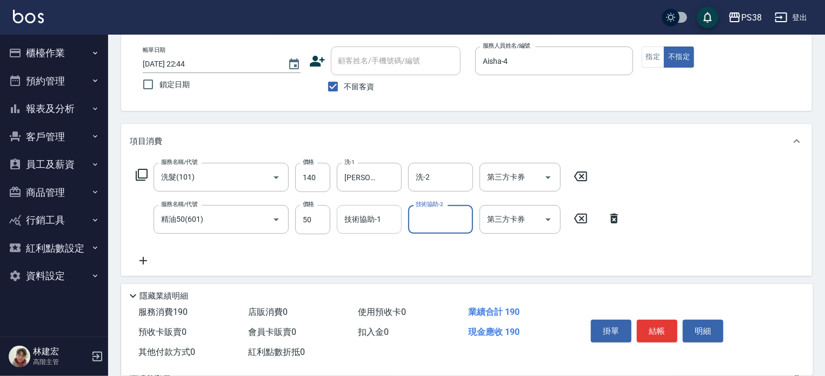
click at [370, 227] on input "技術協助-1" at bounding box center [369, 219] width 55 height 19
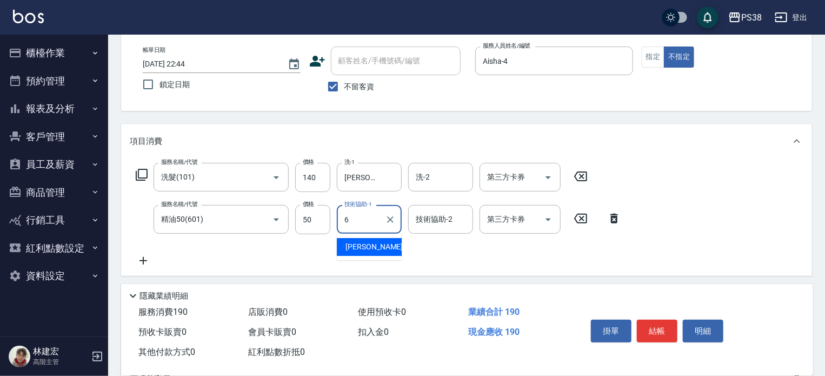
type input "[PERSON_NAME]-6"
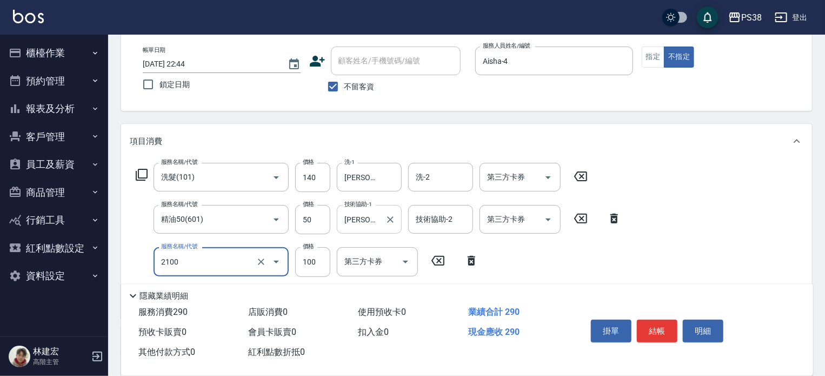
type input "剪髮與造型(任意金額)(2100)"
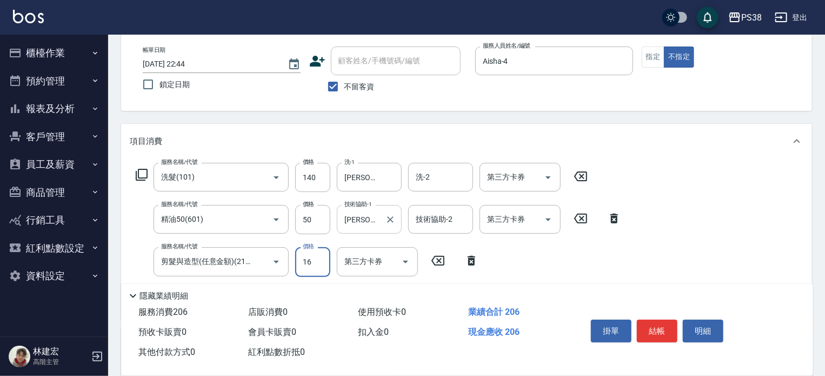
type input "160"
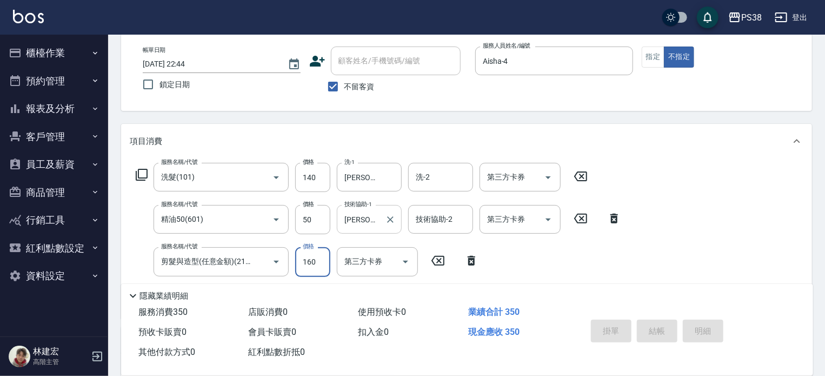
type input "[DATE] 22:45"
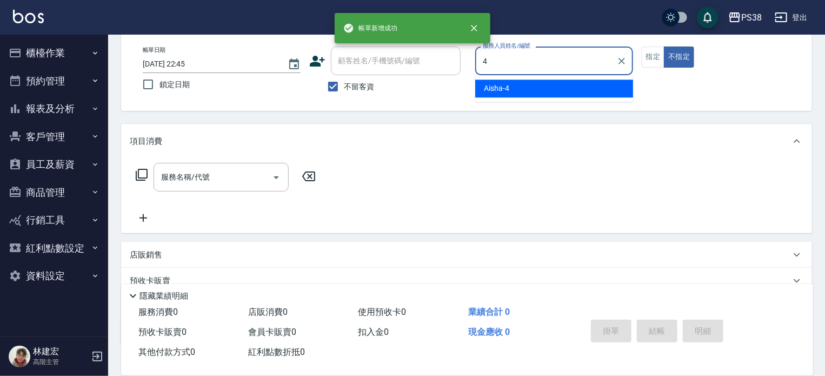
type input "Aisha-4"
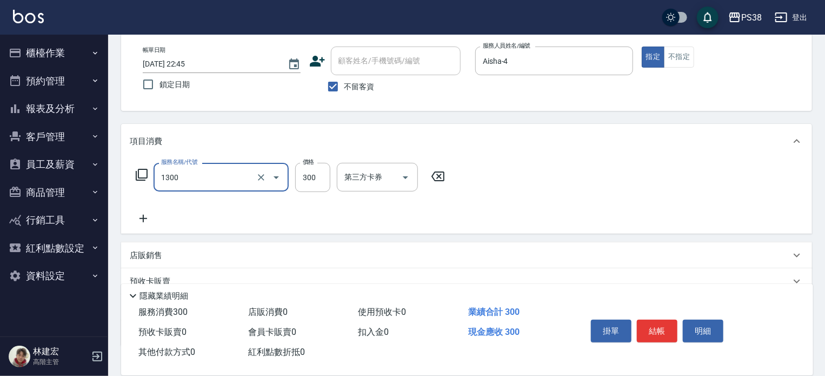
type input "精油洗潤300(1300)"
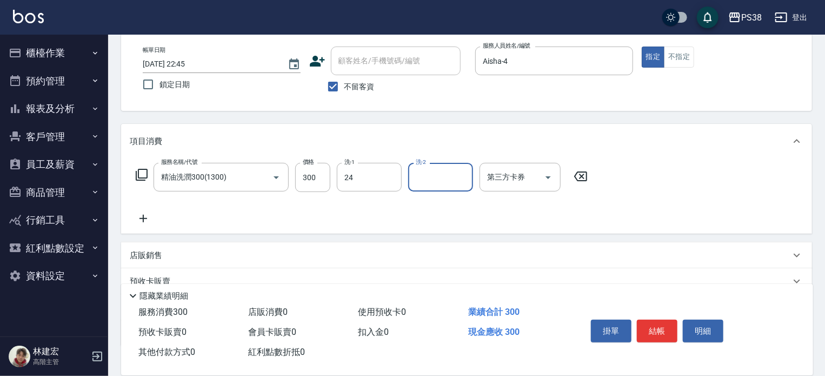
type input "Nini-24"
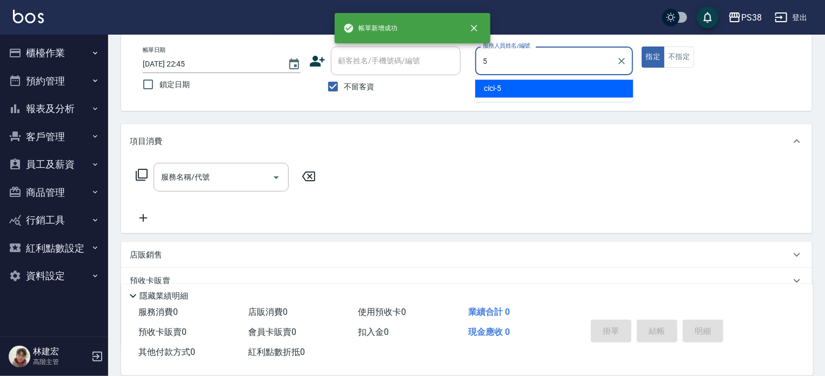
type input "cici-5"
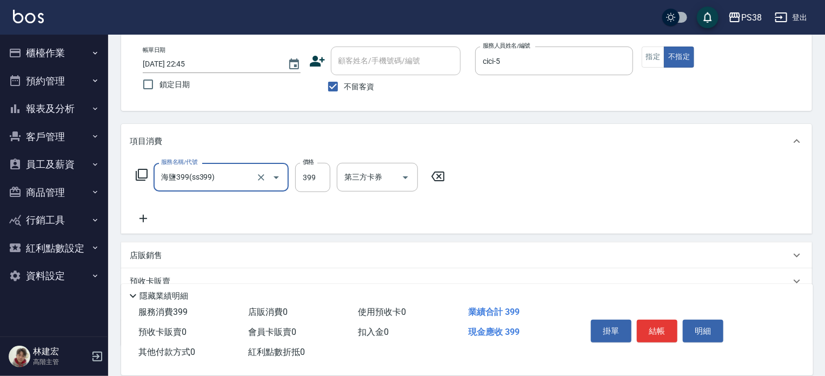
type input "海鹽399(ss399)"
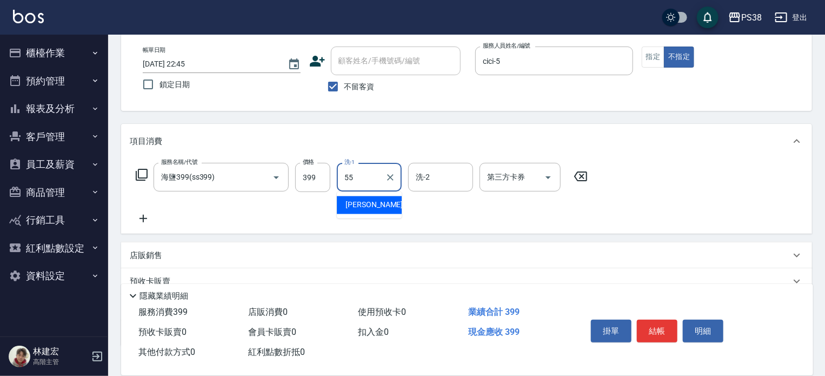
type input "[PERSON_NAME]-55"
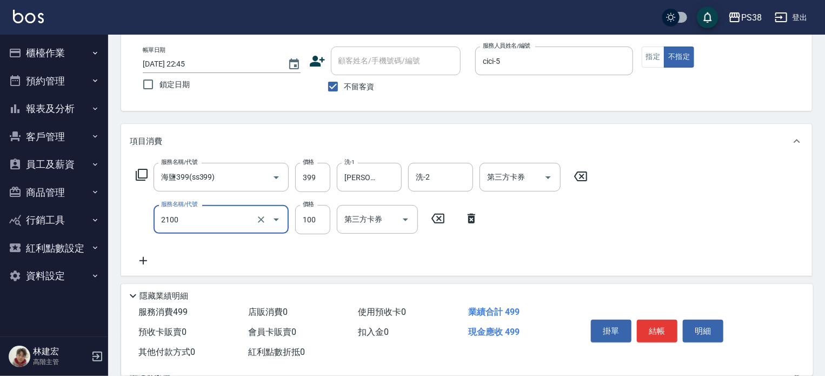
type input "剪髮與造型(任意金額)(2100)"
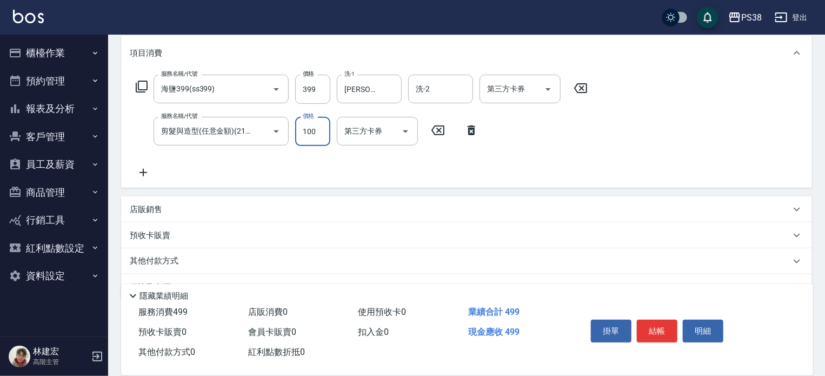
scroll to position [149, 0]
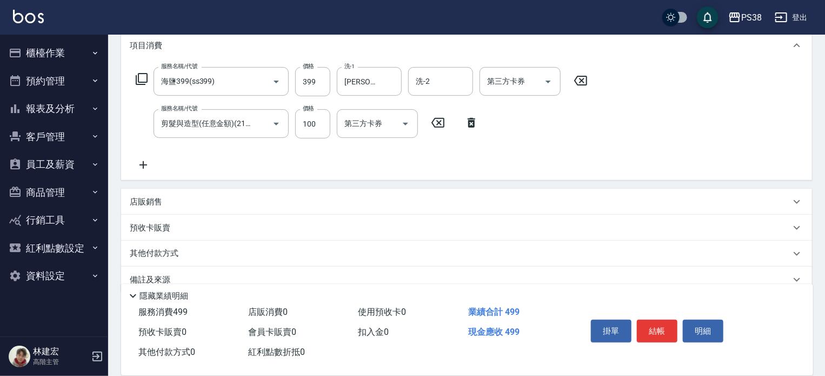
click at [154, 196] on p "店販銷售" at bounding box center [146, 201] width 32 height 11
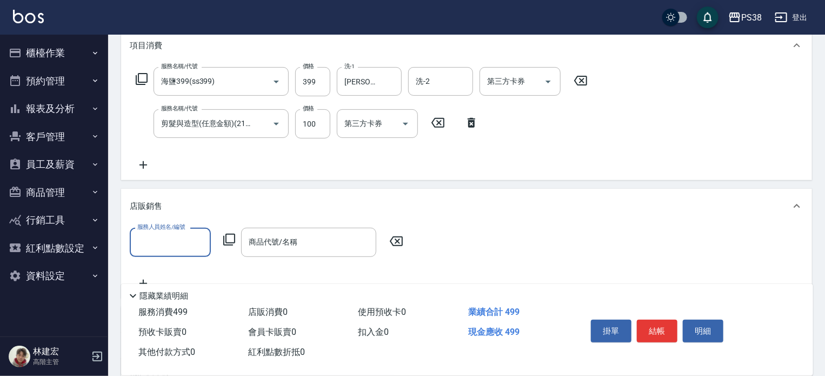
scroll to position [0, 0]
type input "cici-5"
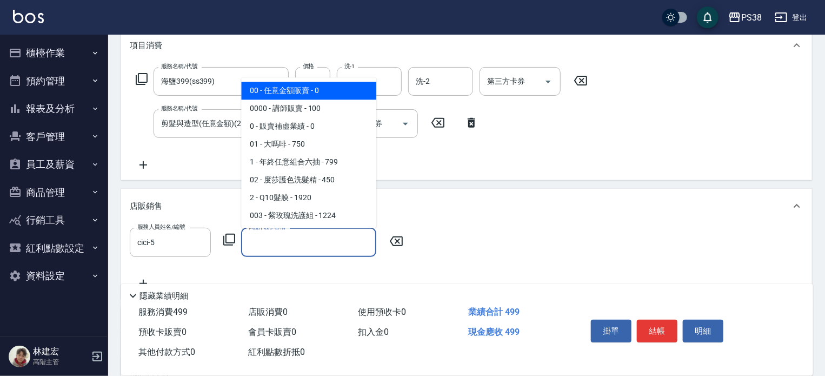
click at [282, 240] on input "商品代號/名稱" at bounding box center [308, 242] width 125 height 19
click at [312, 87] on span "00 - 任意金額販賣 - 0" at bounding box center [308, 91] width 135 height 18
type input "任意金額販賣"
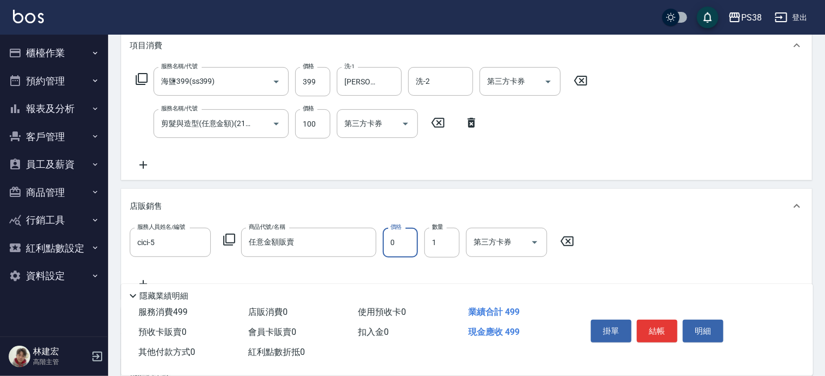
click at [400, 242] on input "0" at bounding box center [400, 242] width 35 height 29
type input "1480"
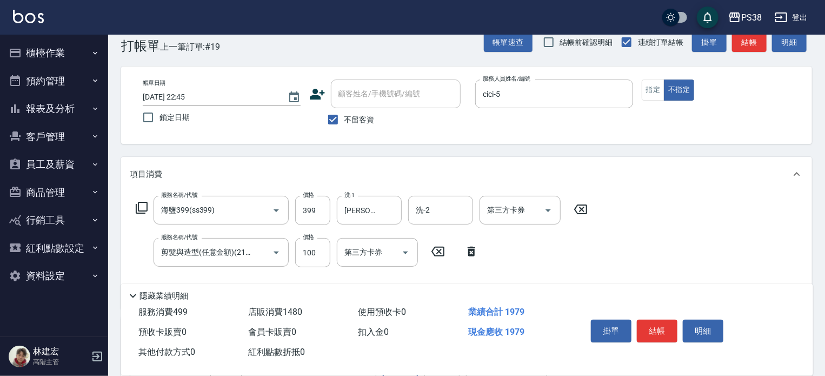
scroll to position [19, 0]
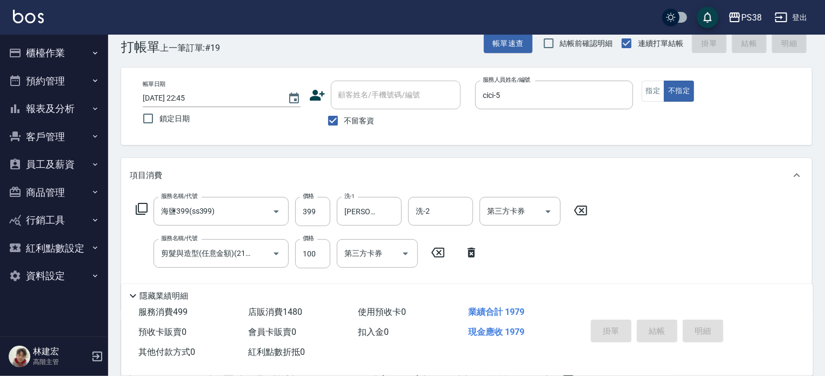
type input "[DATE] 22:46"
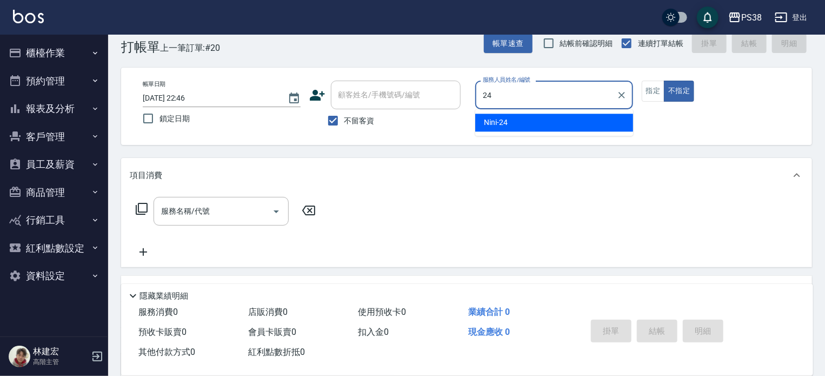
type input "Nini-24"
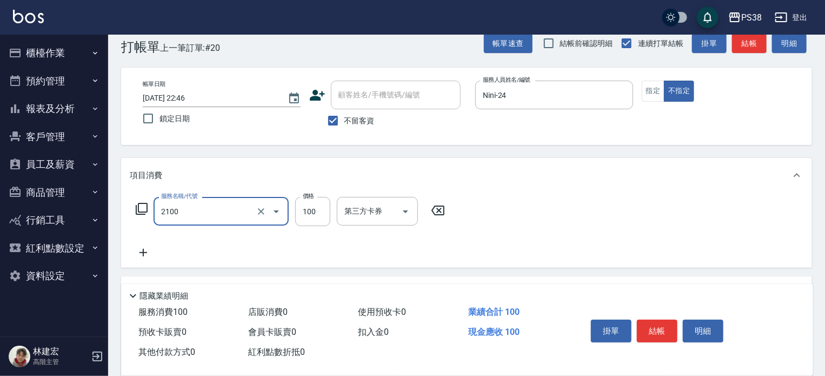
type input "剪髮與造型(任意金額)(2100)"
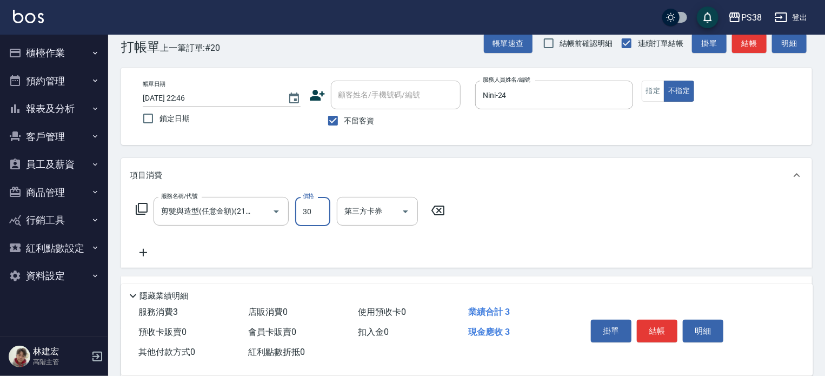
type input "300"
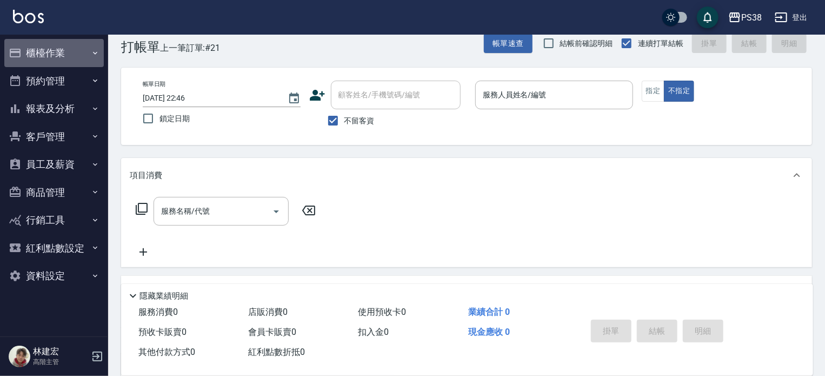
click at [62, 51] on button "櫃檯作業" at bounding box center [54, 53] width 100 height 28
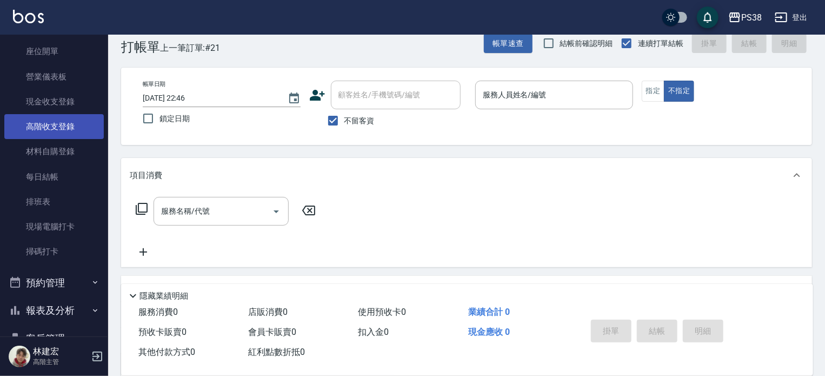
scroll to position [108, 0]
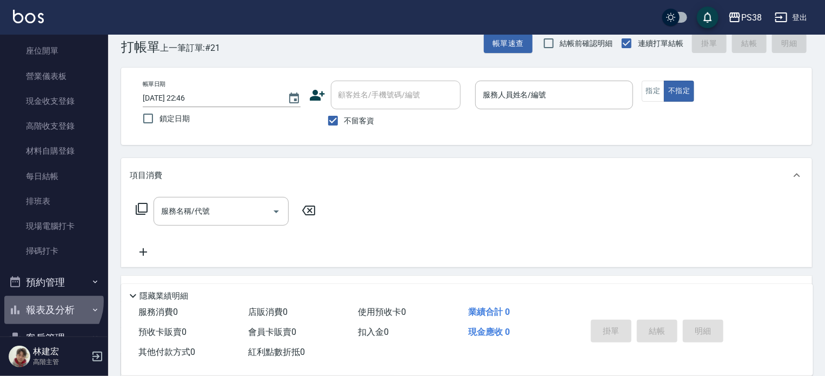
click at [49, 301] on button "報表及分析" at bounding box center [54, 310] width 100 height 28
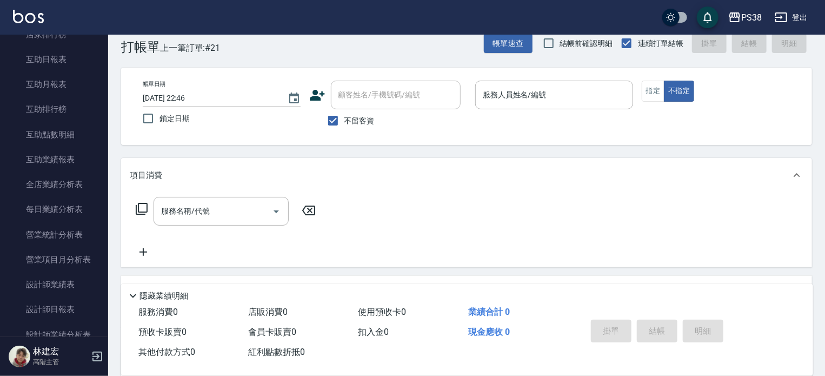
scroll to position [514, 0]
click at [68, 187] on link "全店業績分析表" at bounding box center [54, 183] width 100 height 25
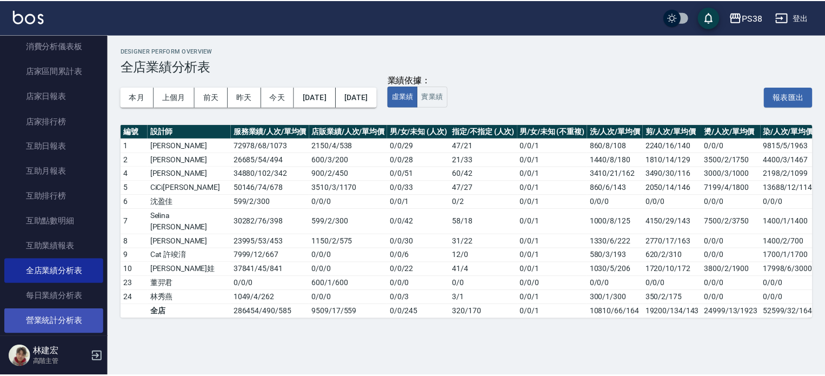
scroll to position [405, 0]
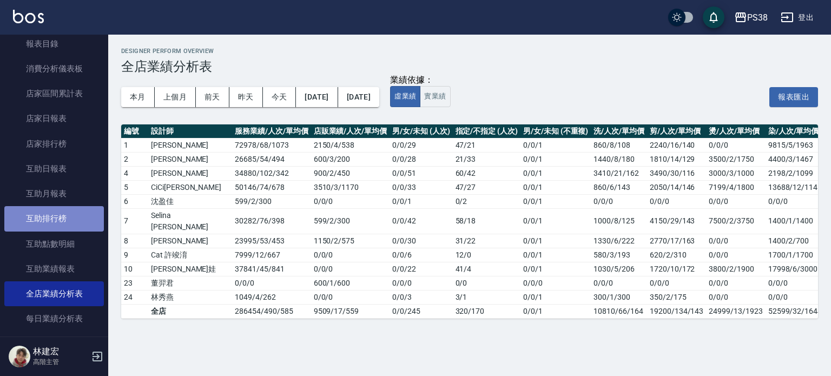
click at [68, 223] on link "互助排行榜" at bounding box center [54, 218] width 100 height 25
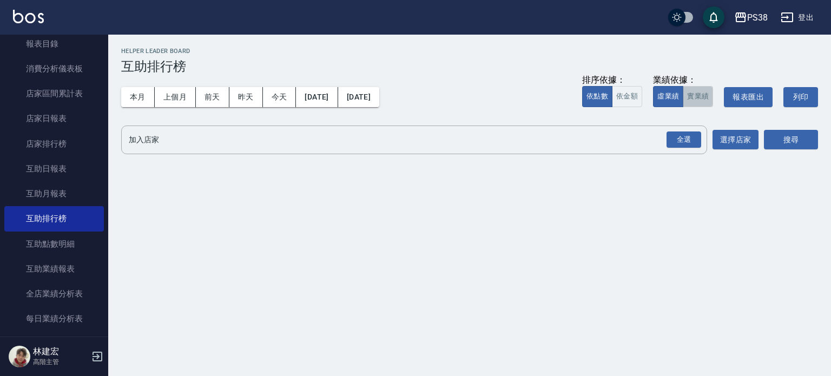
click at [692, 92] on button "實業績" at bounding box center [697, 96] width 30 height 21
click at [688, 143] on div "全選" at bounding box center [683, 139] width 35 height 17
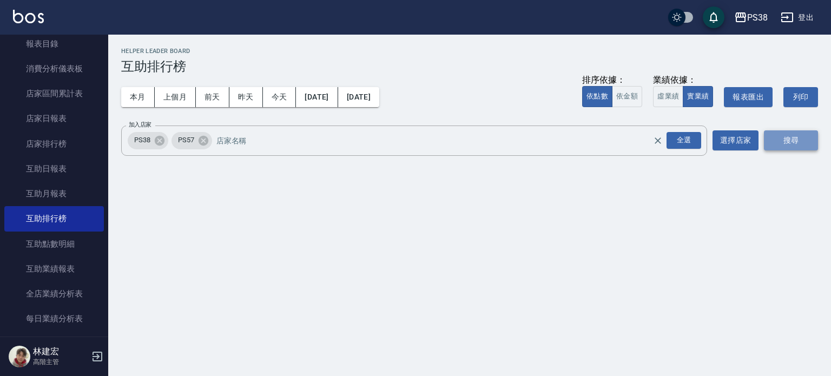
click at [794, 139] on button "搜尋" at bounding box center [791, 140] width 54 height 20
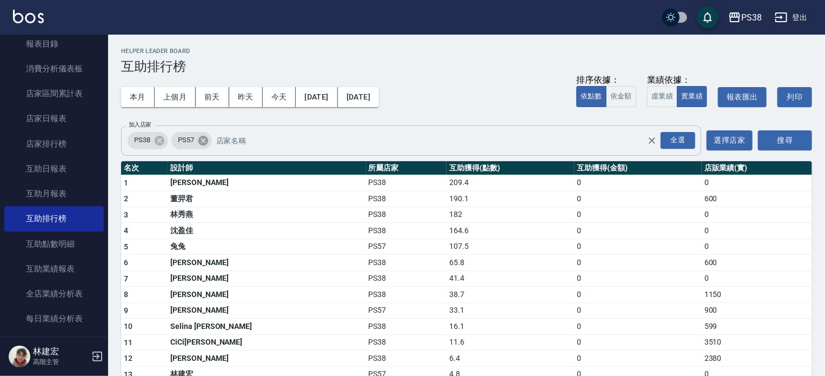
click at [201, 145] on icon at bounding box center [203, 141] width 12 height 12
click at [796, 143] on button "搜尋" at bounding box center [785, 140] width 54 height 20
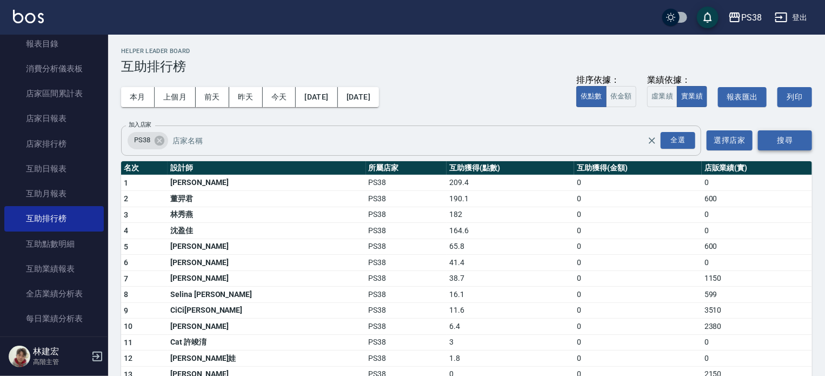
scroll to position [32, 0]
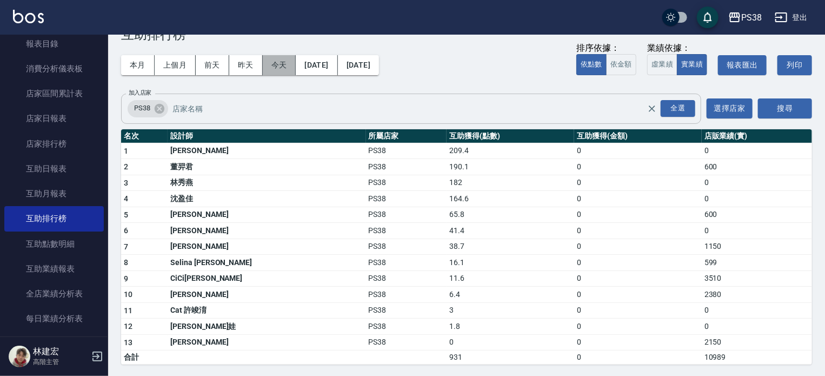
click at [273, 69] on button "今天" at bounding box center [280, 65] width 34 height 20
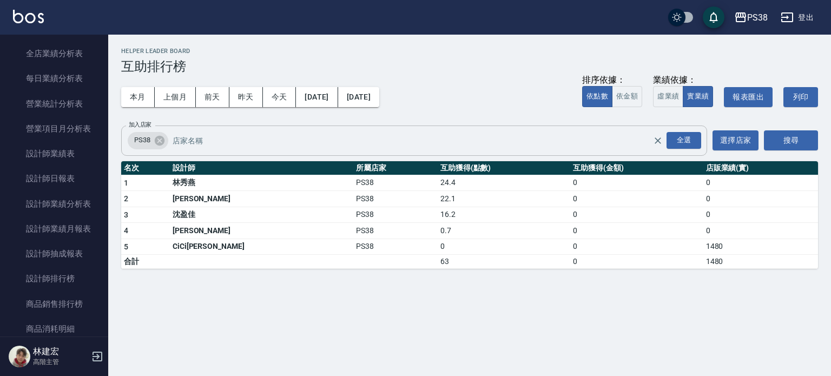
scroll to position [648, 0]
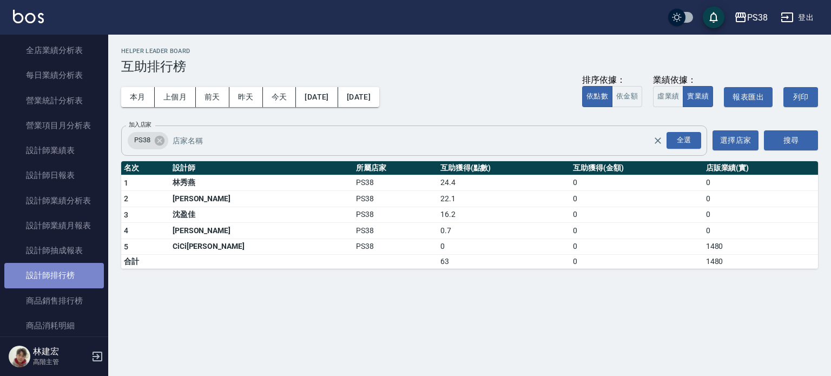
click at [70, 267] on link "設計師排行榜" at bounding box center [54, 275] width 100 height 25
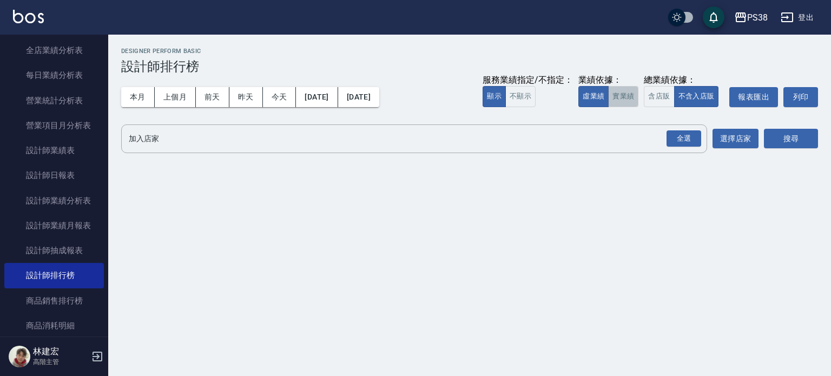
click at [624, 92] on button "實業績" at bounding box center [623, 96] width 30 height 21
click at [687, 138] on div "全選" at bounding box center [683, 138] width 35 height 17
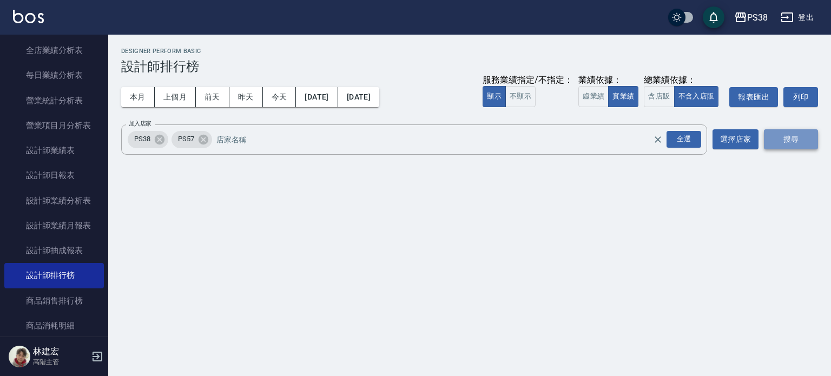
click at [785, 131] on button "搜尋" at bounding box center [791, 139] width 54 height 20
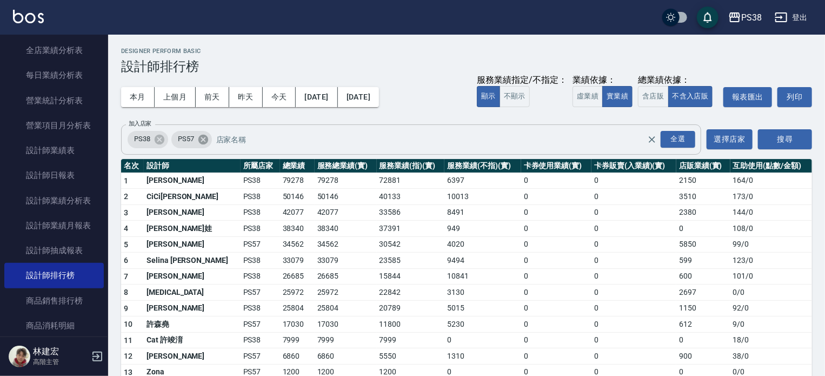
click at [204, 140] on icon at bounding box center [203, 140] width 12 height 12
click at [793, 130] on button "搜尋" at bounding box center [785, 139] width 54 height 20
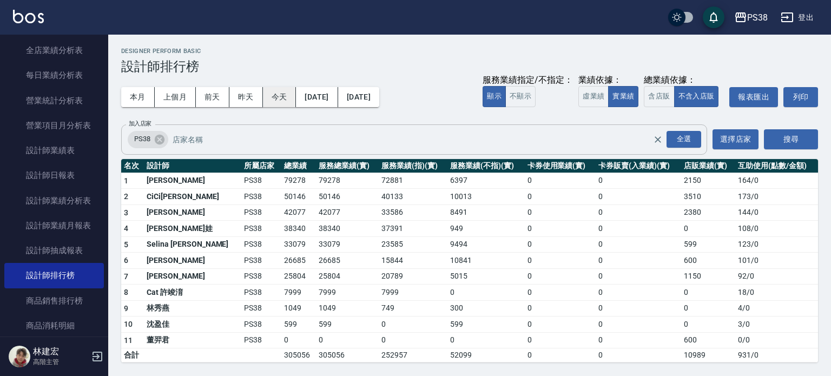
click at [281, 104] on button "今天" at bounding box center [280, 97] width 34 height 20
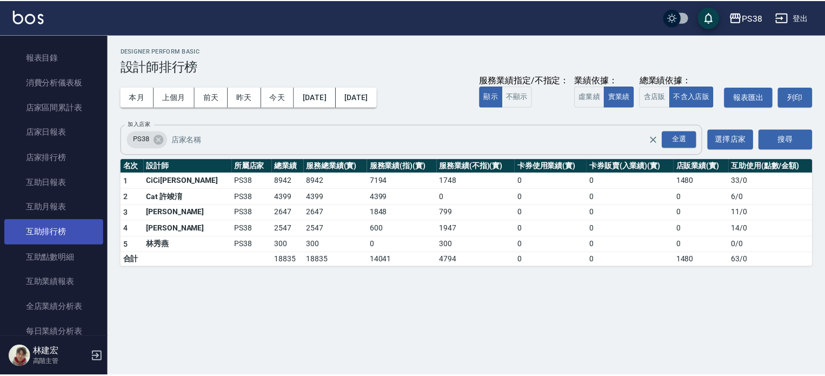
scroll to position [392, 0]
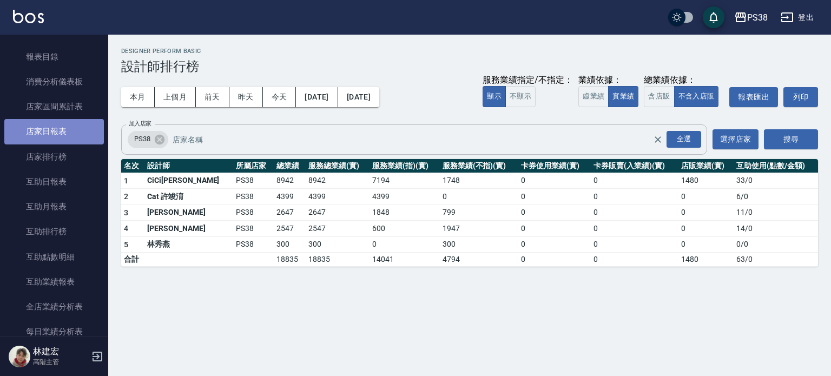
click at [59, 135] on link "店家日報表" at bounding box center [54, 131] width 100 height 25
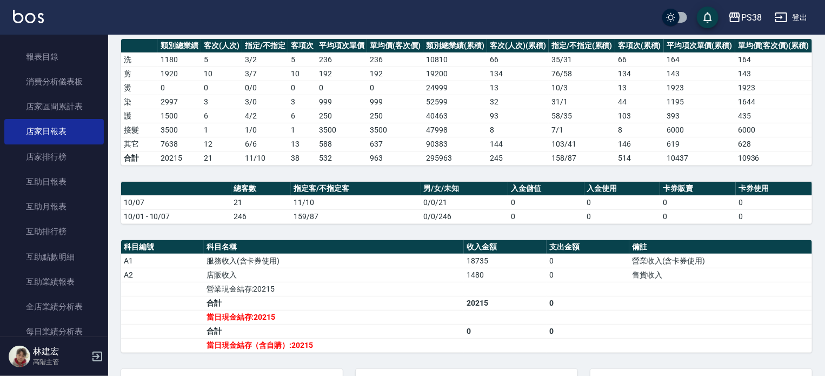
scroll to position [151, 0]
